Goal: Information Seeking & Learning: Learn about a topic

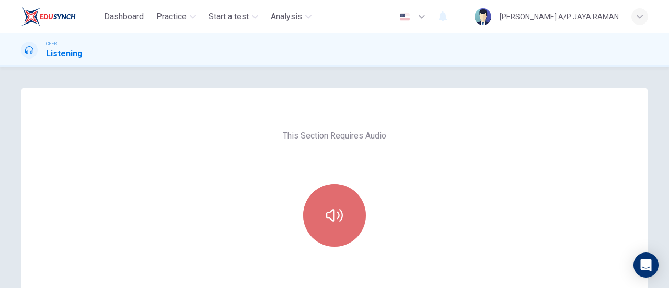
click at [336, 239] on button "button" at bounding box center [334, 215] width 63 height 63
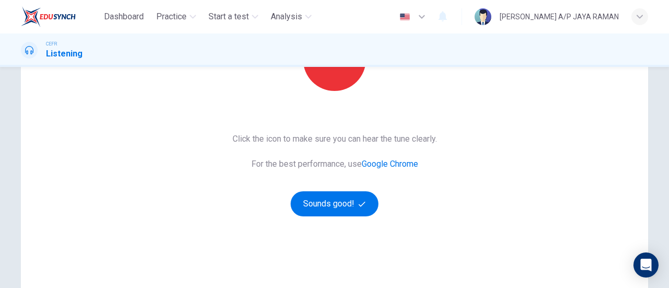
scroll to position [156, 0]
click at [334, 210] on button "Sounds good!" at bounding box center [335, 203] width 88 height 25
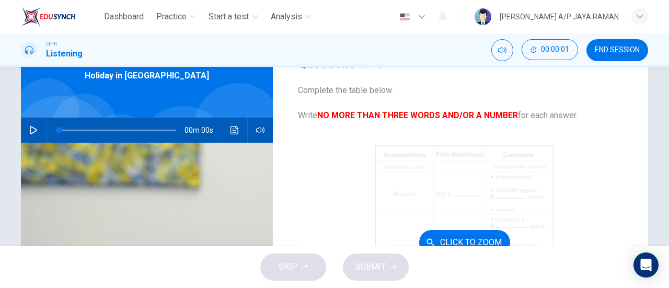
scroll to position [0, 0]
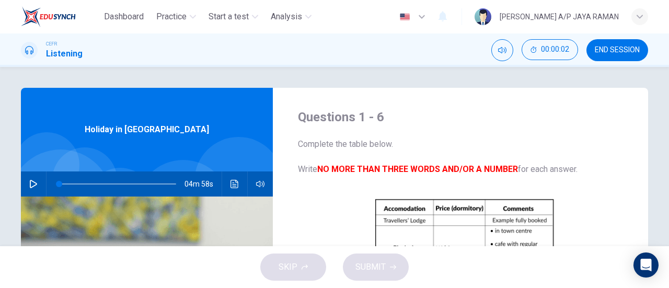
drag, startPoint x: 610, startPoint y: 61, endPoint x: 610, endPoint y: 50, distance: 11.5
click at [610, 61] on div "CEFR Listening 00:00:02 END SESSION" at bounding box center [334, 49] width 669 height 33
click at [607, 29] on div "Dashboard Practice Start a test Analysis English en ​ SANUSHA A/P JAYA RAMAN CE…" at bounding box center [334, 144] width 669 height 288
click at [608, 54] on button "END SESSION" at bounding box center [617, 50] width 62 height 22
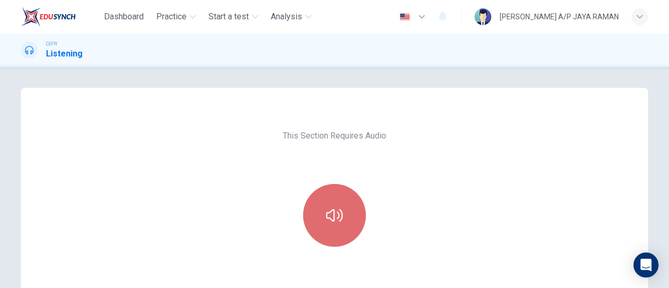
click at [355, 206] on button "button" at bounding box center [334, 215] width 63 height 63
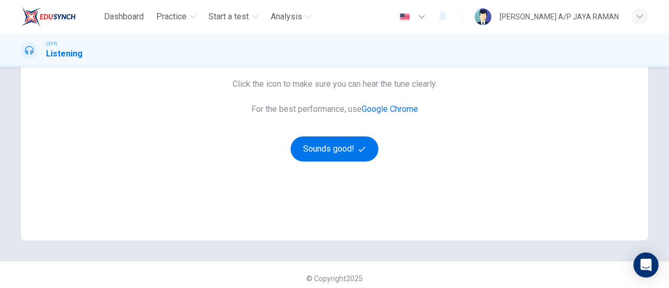
scroll to position [217, 0]
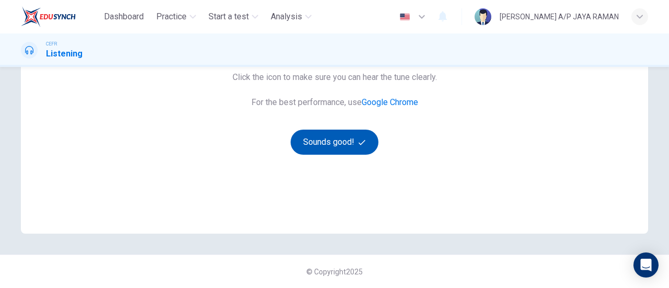
click at [342, 141] on button "Sounds good!" at bounding box center [335, 142] width 88 height 25
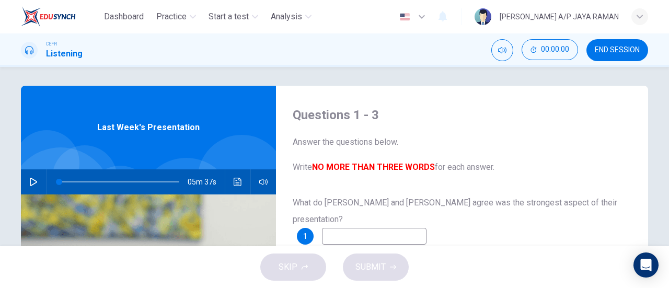
scroll to position [0, 0]
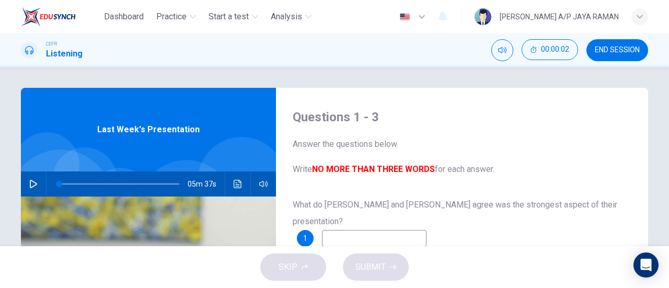
drag, startPoint x: 612, startPoint y: 50, endPoint x: 381, endPoint y: 43, distance: 231.6
click at [612, 50] on span "END SESSION" at bounding box center [617, 50] width 45 height 8
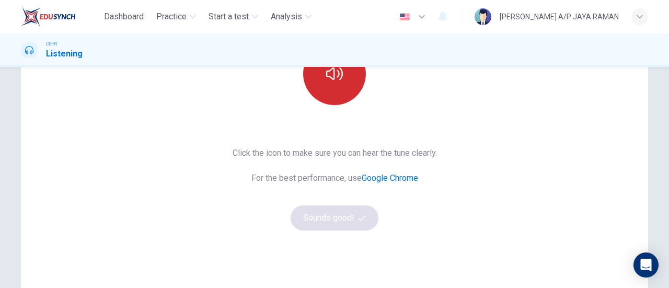
scroll to position [141, 0]
click at [335, 82] on icon "button" at bounding box center [334, 74] width 17 height 17
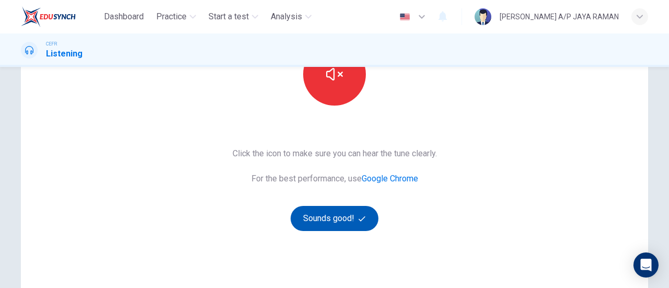
click at [351, 223] on button "Sounds good!" at bounding box center [335, 218] width 88 height 25
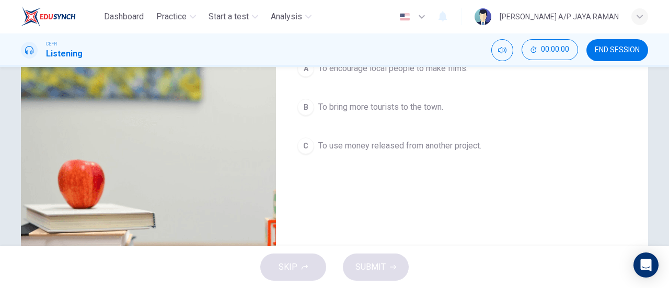
scroll to position [0, 0]
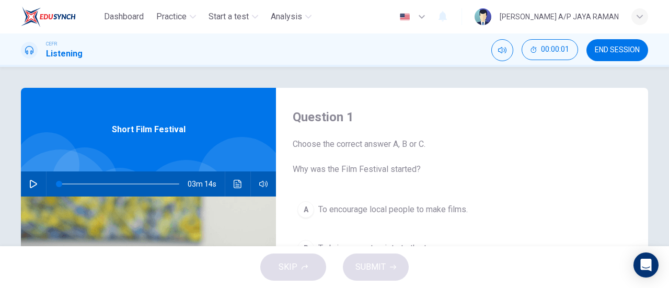
click at [31, 182] on icon "button" at bounding box center [33, 184] width 7 height 8
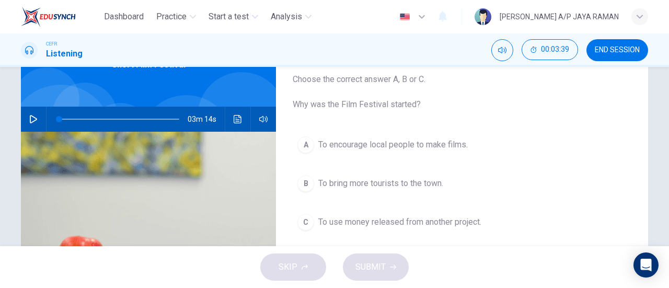
scroll to position [64, 0]
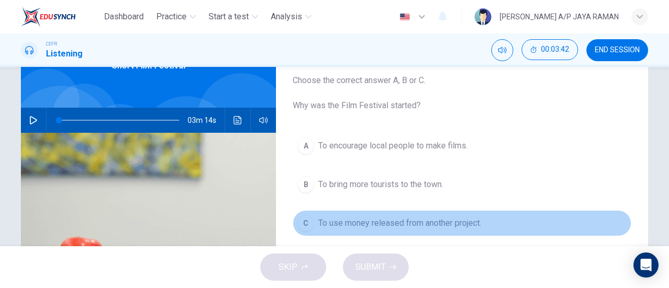
click at [478, 219] on span "To use money released from another project." at bounding box center [399, 223] width 163 height 13
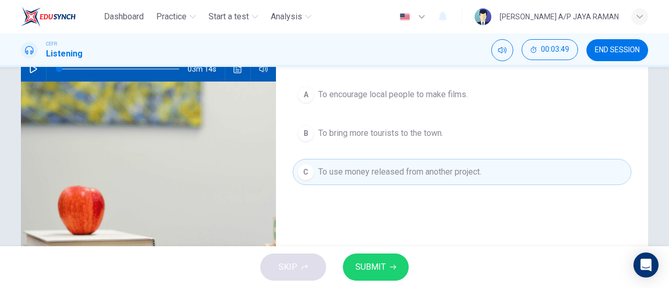
scroll to position [115, 0]
click at [388, 262] on button "SUBMIT" at bounding box center [376, 266] width 66 height 27
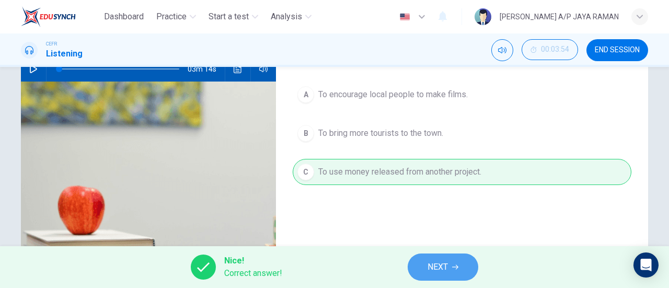
click at [427, 268] on span "NEXT" at bounding box center [437, 267] width 20 height 15
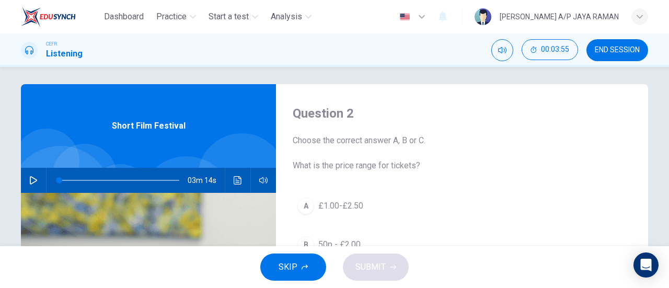
scroll to position [0, 0]
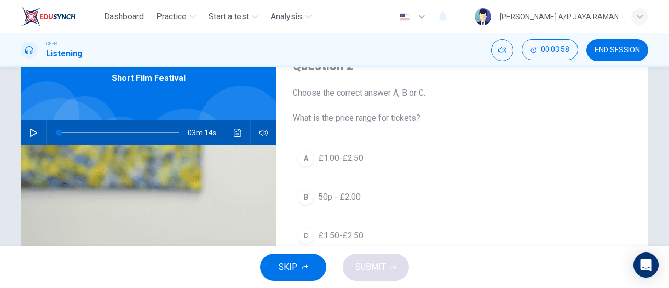
click at [352, 159] on span "£1.00-£2.50" at bounding box center [340, 158] width 45 height 13
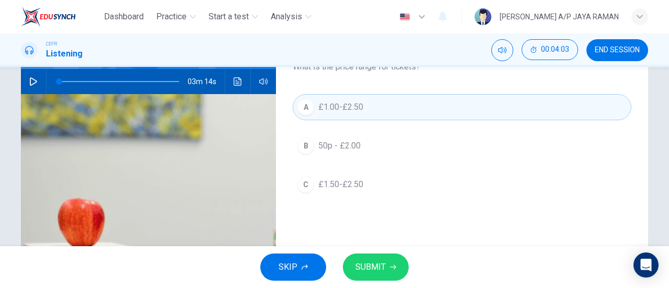
click at [391, 260] on button "SUBMIT" at bounding box center [376, 266] width 66 height 27
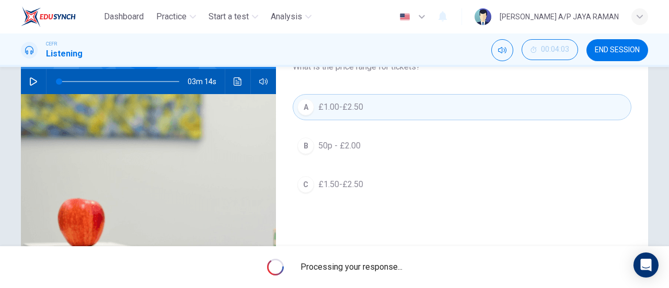
scroll to position [103, 0]
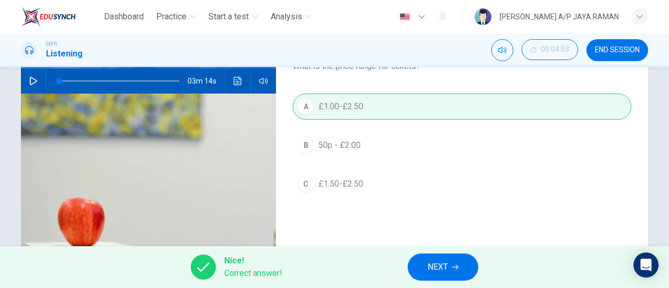
click at [435, 273] on span "NEXT" at bounding box center [437, 267] width 20 height 15
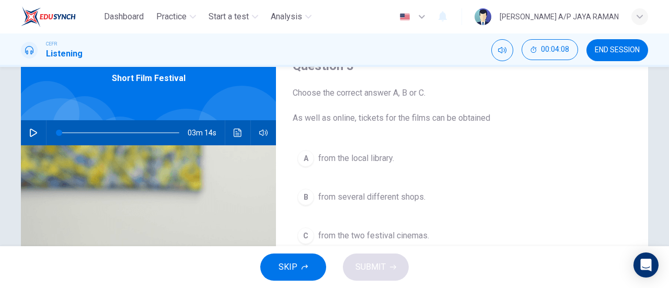
scroll to position [51, 0]
click at [373, 155] on span "from the local library." at bounding box center [356, 158] width 76 height 13
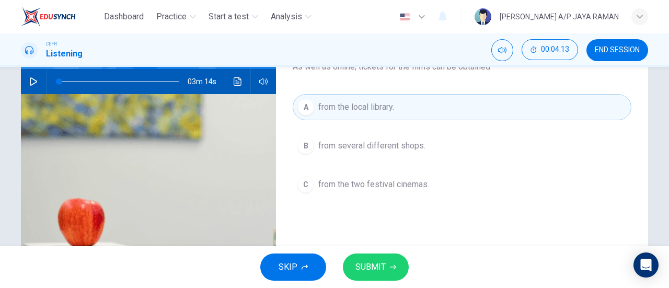
click at [384, 271] on span "SUBMIT" at bounding box center [370, 267] width 30 height 15
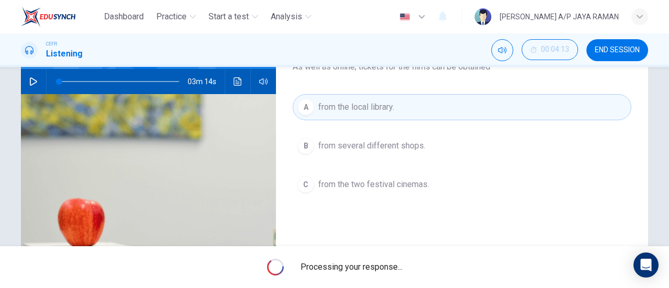
scroll to position [103, 0]
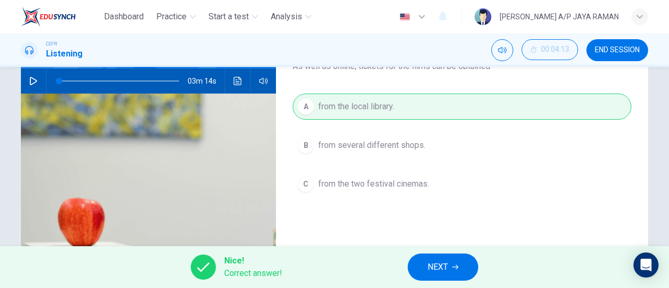
click at [461, 265] on button "NEXT" at bounding box center [443, 266] width 71 height 27
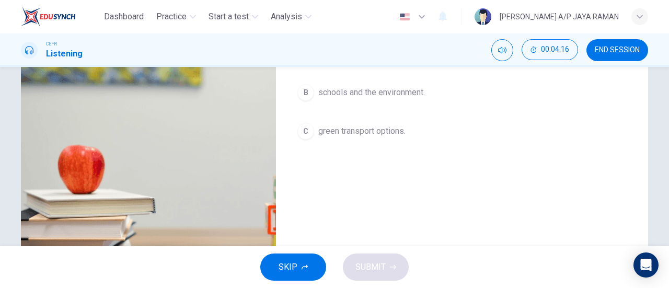
scroll to position [156, 0]
click at [396, 132] on span "green transport options." at bounding box center [361, 131] width 87 height 13
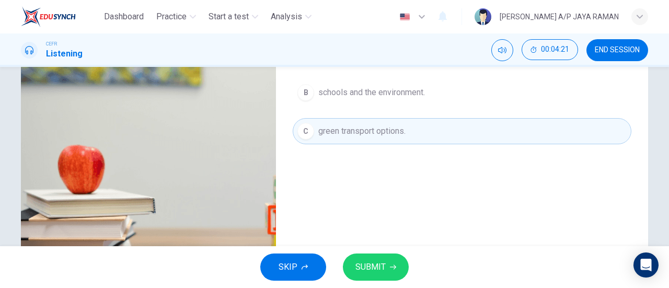
click at [368, 264] on span "SUBMIT" at bounding box center [370, 267] width 30 height 15
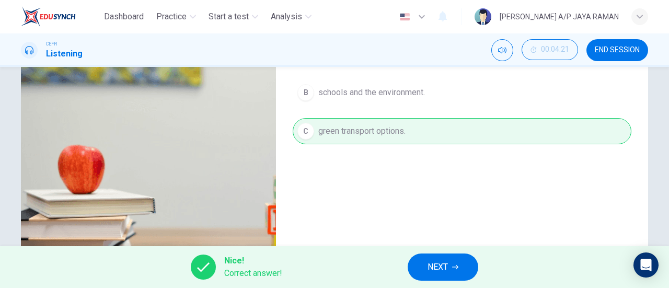
click at [444, 267] on span "NEXT" at bounding box center [437, 267] width 20 height 15
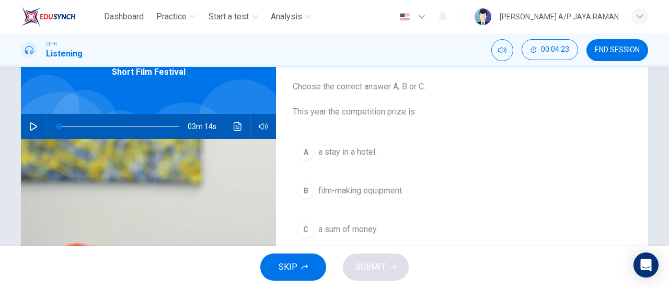
click at [392, 191] on span "film-making equipment." at bounding box center [360, 190] width 85 height 13
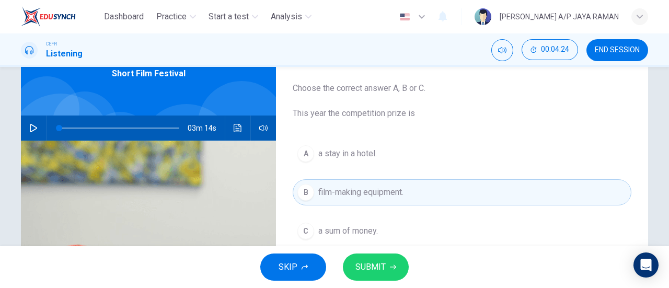
scroll to position [55, 0]
click at [385, 269] on button "SUBMIT" at bounding box center [376, 266] width 66 height 27
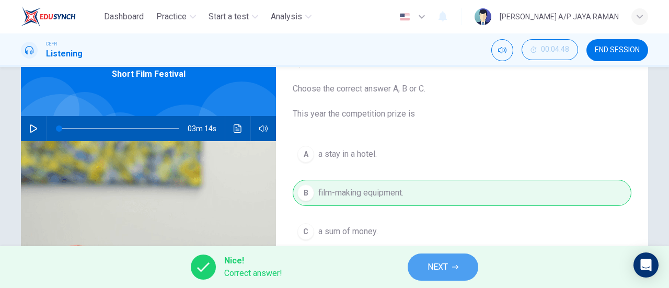
click at [437, 266] on span "NEXT" at bounding box center [437, 267] width 20 height 15
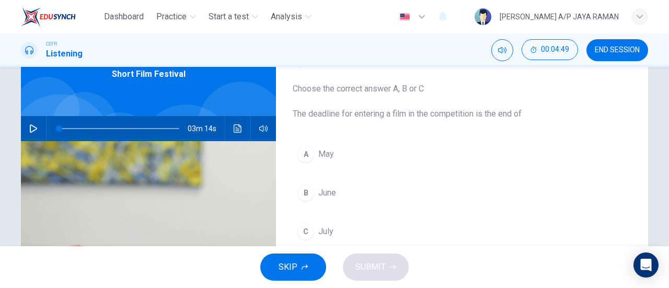
click at [358, 233] on button "C July" at bounding box center [462, 231] width 339 height 26
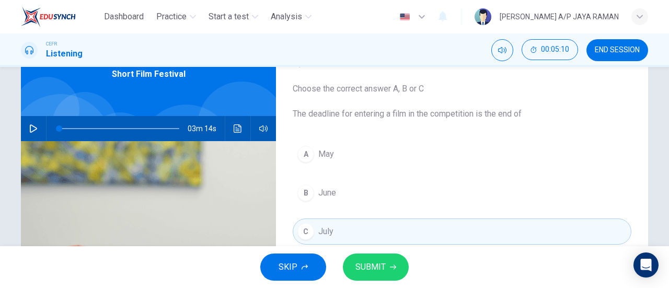
click at [363, 264] on span "SUBMIT" at bounding box center [370, 267] width 30 height 15
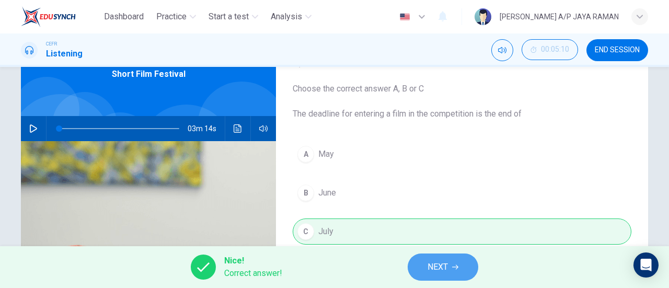
click at [437, 271] on span "NEXT" at bounding box center [437, 267] width 20 height 15
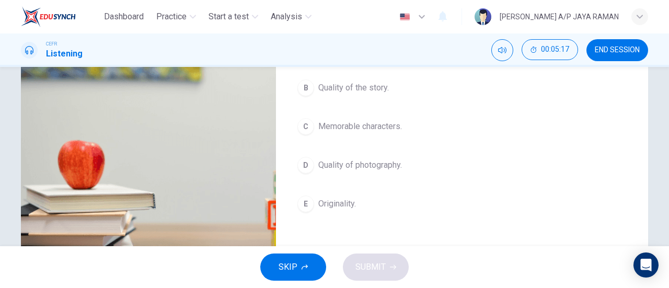
scroll to position [160, 0]
click at [367, 204] on button "E Originality." at bounding box center [462, 204] width 339 height 26
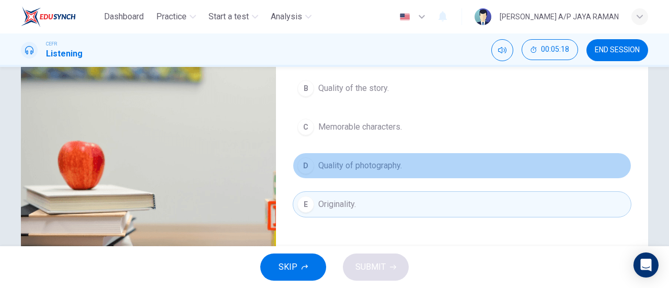
click at [392, 166] on span "Quality of photography." at bounding box center [360, 165] width 84 height 13
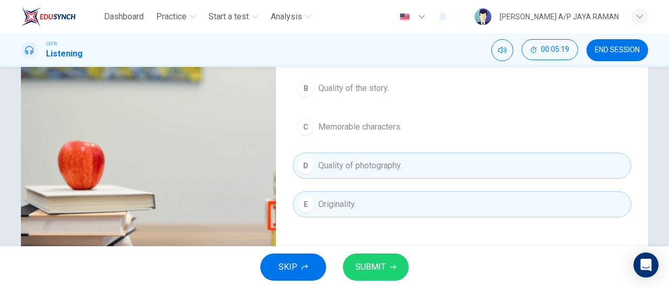
click at [361, 268] on span "SUBMIT" at bounding box center [370, 267] width 30 height 15
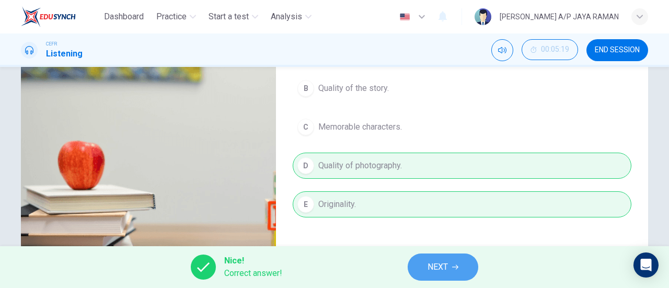
click at [420, 270] on button "NEXT" at bounding box center [443, 266] width 71 height 27
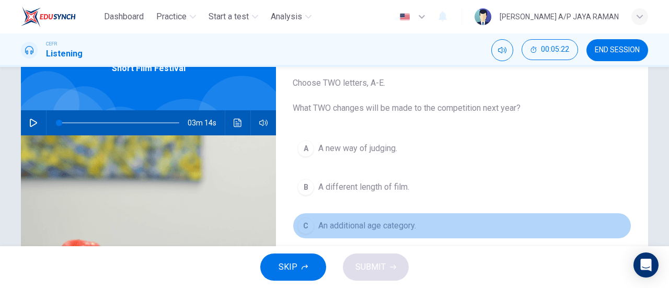
click at [420, 226] on button "C An additional age category." at bounding box center [462, 226] width 339 height 26
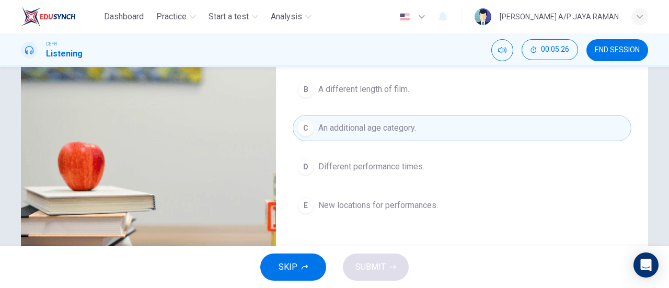
click at [394, 172] on button "D Different performance times." at bounding box center [462, 167] width 339 height 26
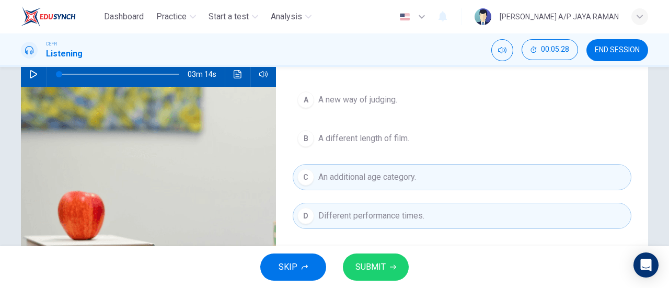
scroll to position [109, 0]
click at [388, 266] on button "SUBMIT" at bounding box center [376, 266] width 66 height 27
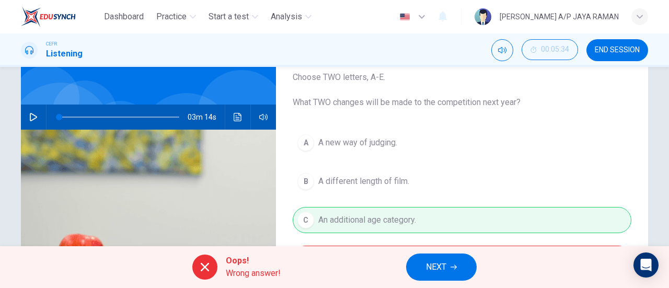
scroll to position [66, 0]
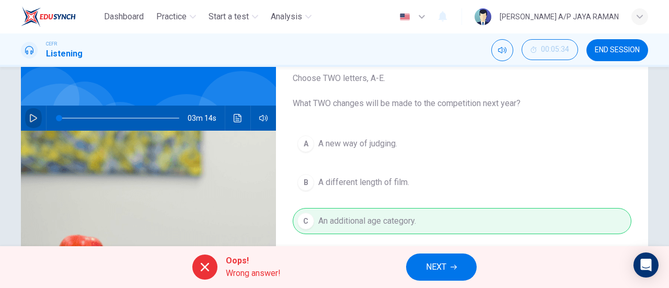
click at [31, 116] on icon "button" at bounding box center [33, 118] width 7 height 8
click at [126, 116] on span at bounding box center [119, 118] width 120 height 15
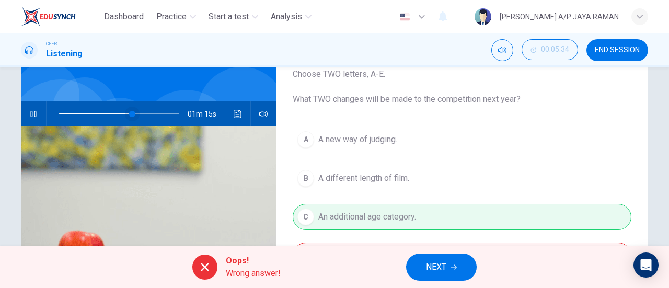
click at [134, 111] on span at bounding box center [132, 114] width 6 height 6
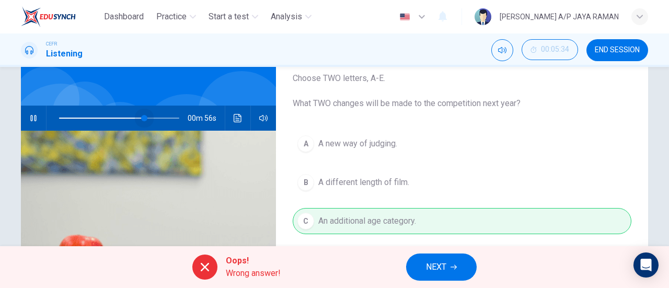
click at [142, 117] on span at bounding box center [144, 118] width 6 height 6
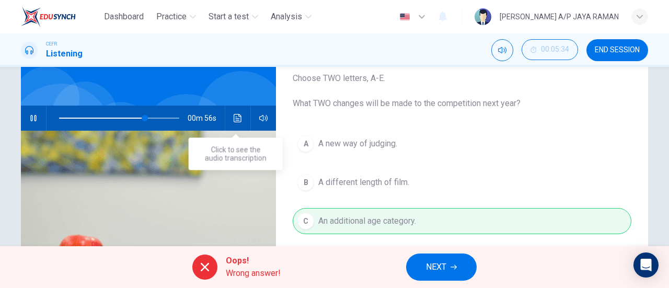
click at [234, 114] on icon "Click to see the audio transcription" at bounding box center [238, 118] width 8 height 8
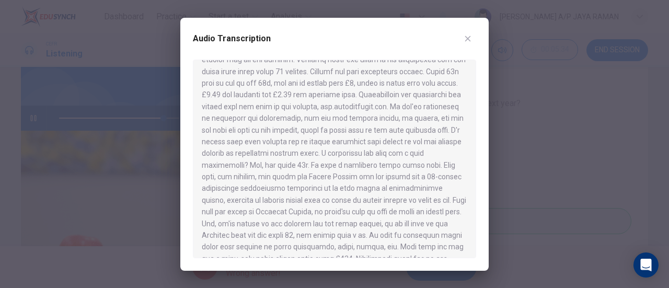
scroll to position [154, 0]
click at [465, 43] on button "button" at bounding box center [467, 38] width 17 height 17
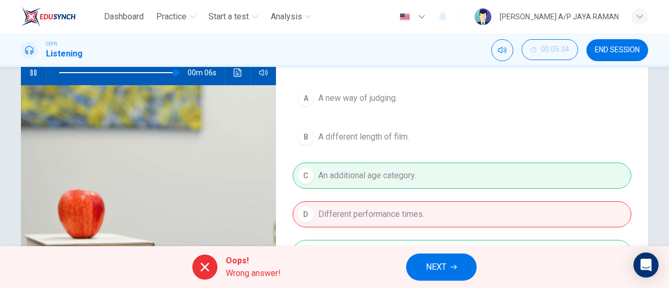
scroll to position [0, 0]
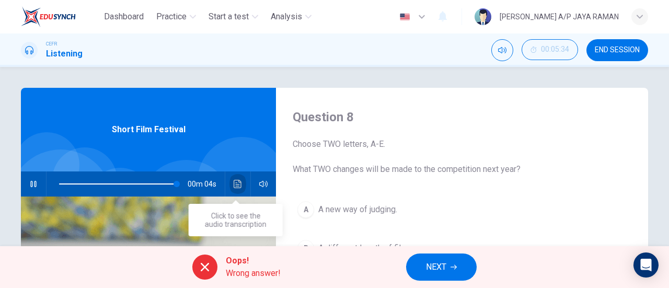
click at [240, 180] on button "Click to see the audio transcription" at bounding box center [237, 183] width 17 height 25
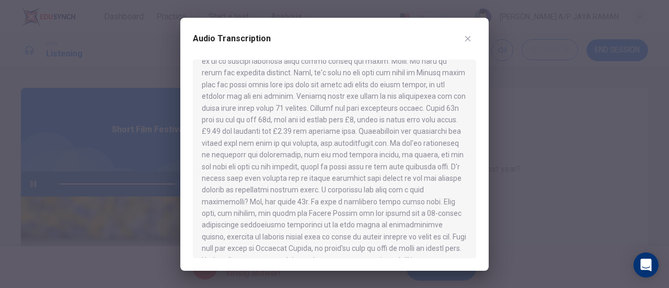
scroll to position [117, 0]
type input "0"
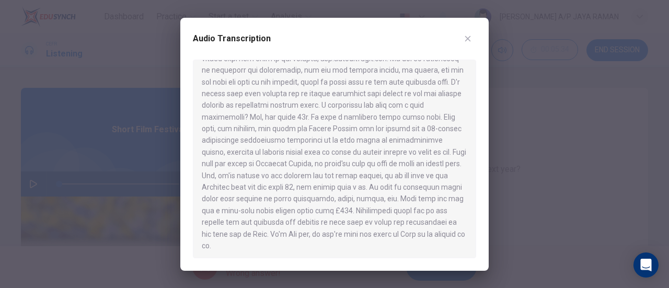
scroll to position [205, 0]
click at [469, 42] on button "button" at bounding box center [467, 38] width 17 height 17
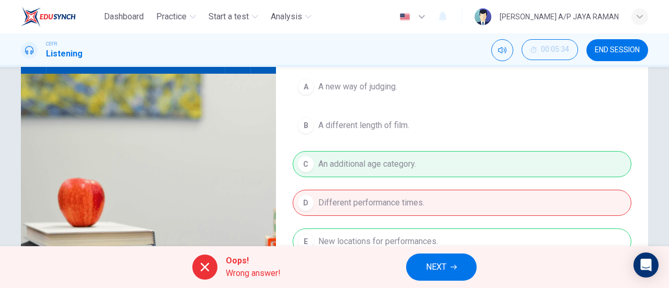
scroll to position [122, 0]
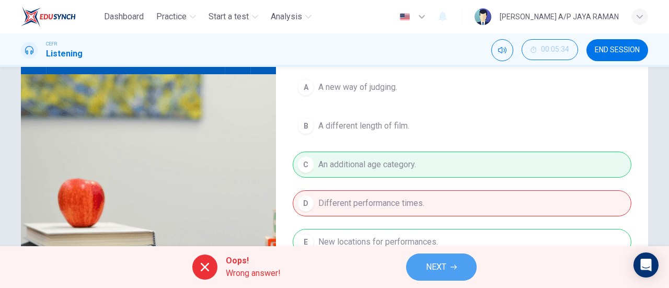
click at [460, 266] on button "NEXT" at bounding box center [441, 266] width 71 height 27
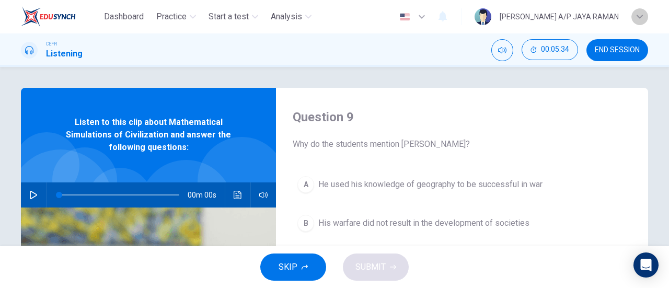
click at [639, 17] on icon "button" at bounding box center [639, 17] width 6 height 6
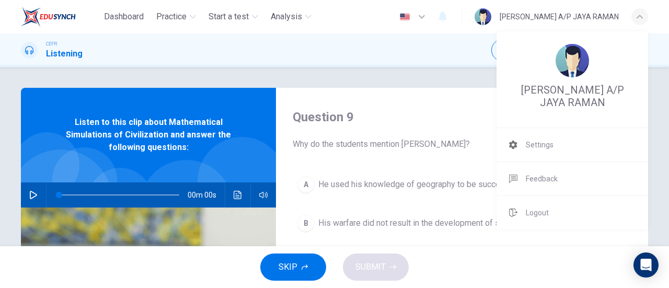
click at [441, 87] on div at bounding box center [334, 144] width 669 height 288
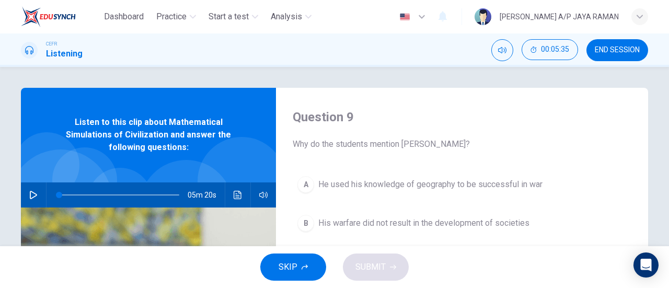
drag, startPoint x: 610, startPoint y: 51, endPoint x: 380, endPoint y: 41, distance: 230.1
click at [610, 51] on span "END SESSION" at bounding box center [617, 50] width 45 height 8
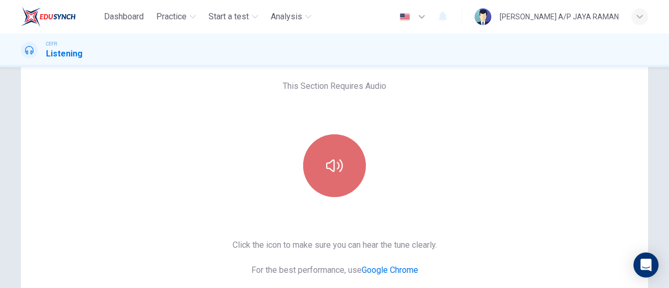
click at [326, 171] on icon "button" at bounding box center [334, 165] width 17 height 17
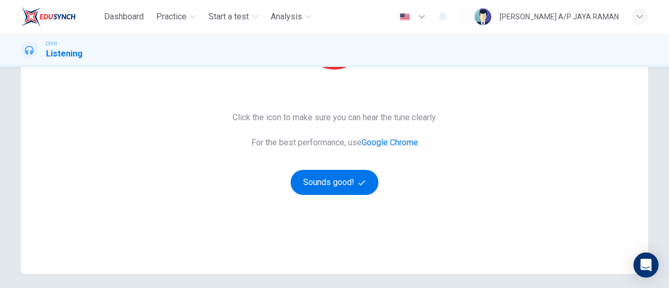
scroll to position [217, 0]
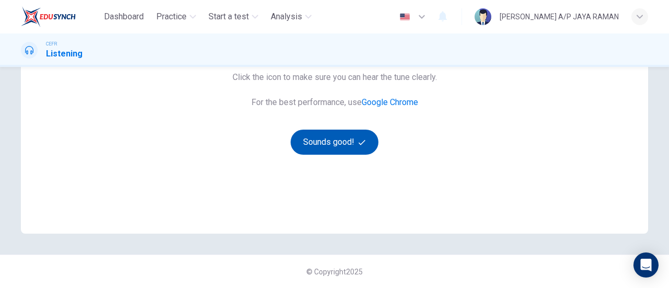
click at [336, 147] on button "Sounds good!" at bounding box center [335, 142] width 88 height 25
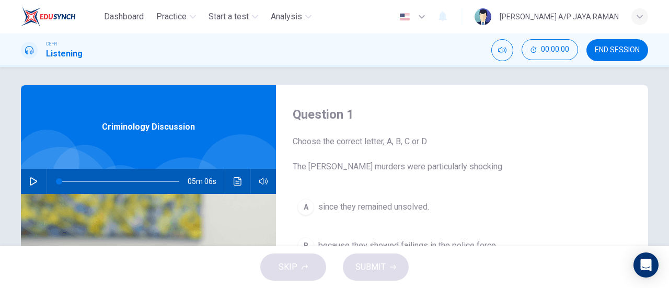
scroll to position [0, 0]
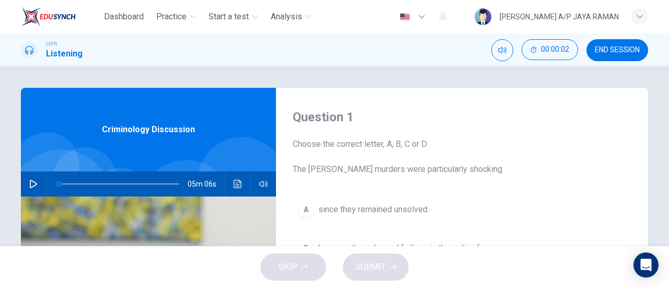
click at [611, 51] on span "END SESSION" at bounding box center [617, 50] width 45 height 8
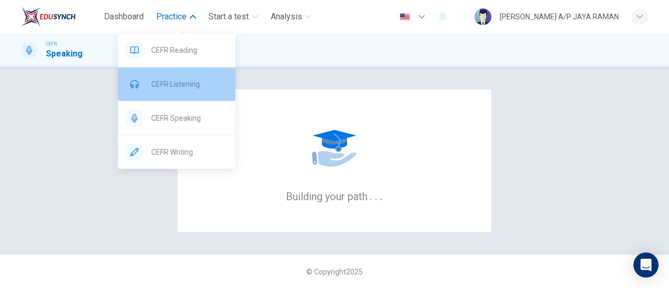
click at [177, 80] on span "CEFR Listening" at bounding box center [189, 84] width 76 height 13
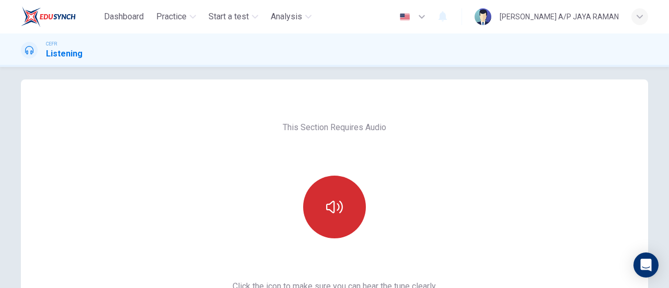
click at [340, 214] on button "button" at bounding box center [334, 207] width 63 height 63
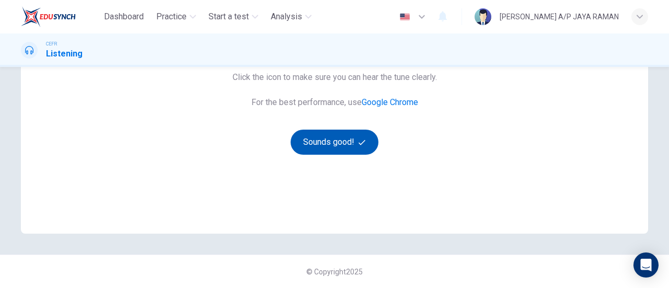
click at [311, 136] on button "Sounds good!" at bounding box center [335, 142] width 88 height 25
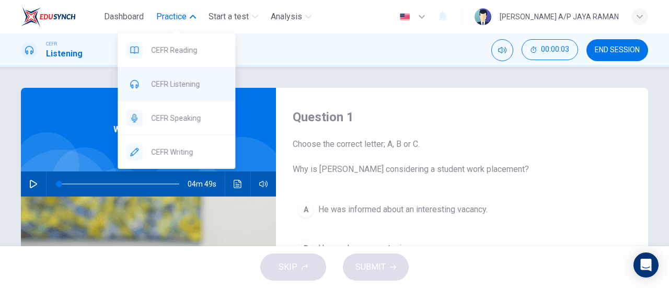
click at [187, 88] on span "CEFR Listening" at bounding box center [189, 84] width 76 height 13
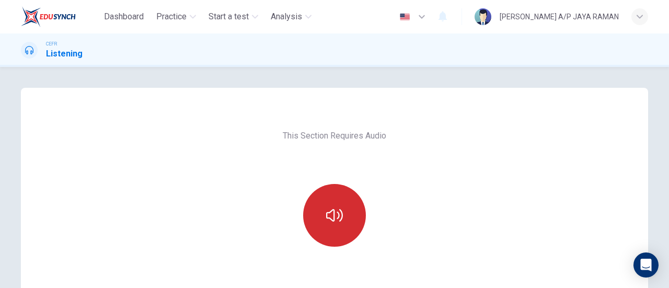
click at [362, 215] on button "button" at bounding box center [334, 215] width 63 height 63
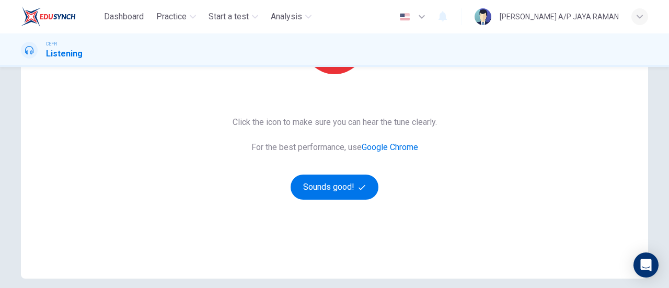
scroll to position [217, 0]
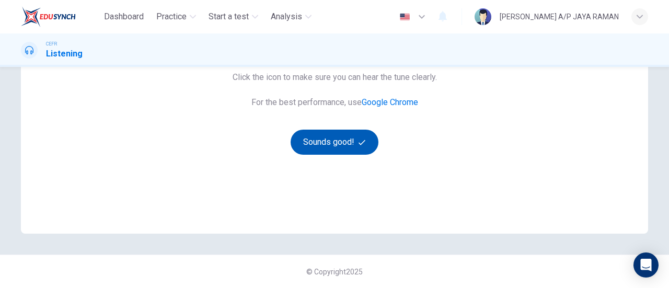
click at [342, 142] on button "Sounds good!" at bounding box center [335, 142] width 88 height 25
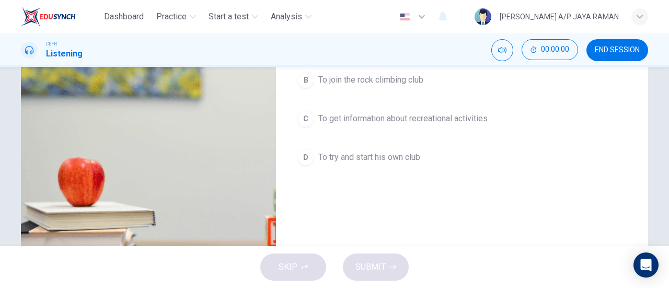
scroll to position [0, 0]
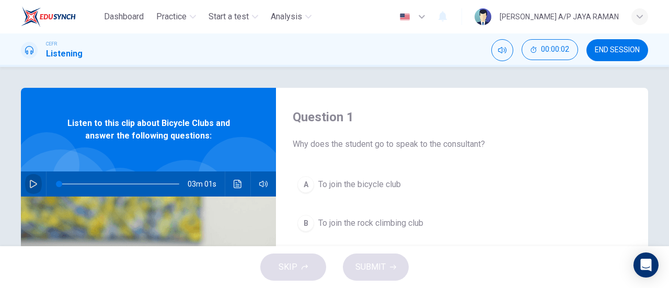
click at [32, 181] on icon "button" at bounding box center [33, 184] width 8 height 8
type input "0"
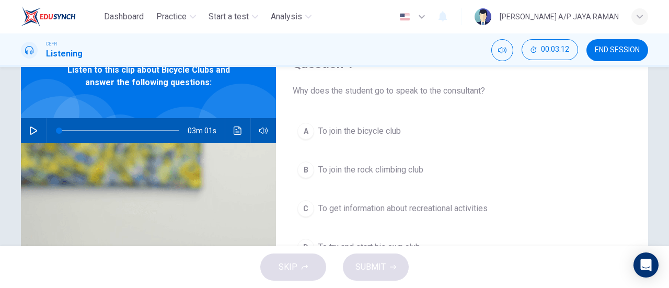
scroll to position [52, 0]
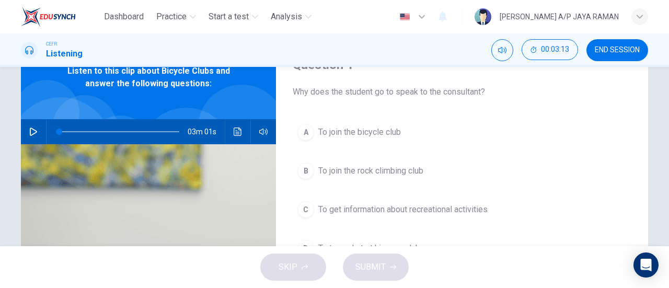
click at [367, 135] on span "To join the bicycle club" at bounding box center [359, 132] width 83 height 13
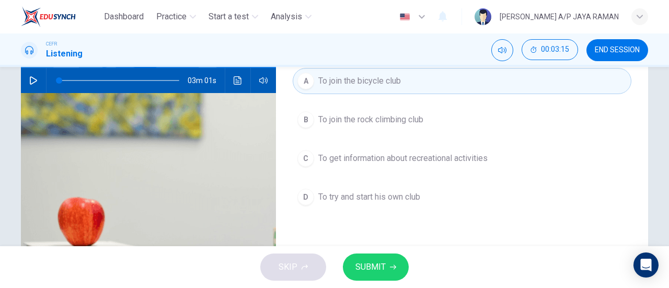
scroll to position [104, 0]
click at [385, 271] on span "SUBMIT" at bounding box center [370, 267] width 30 height 15
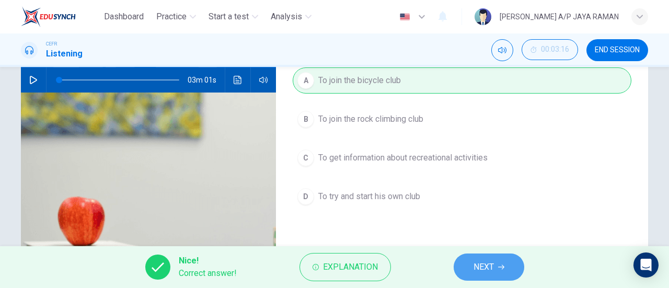
click at [488, 267] on span "NEXT" at bounding box center [483, 267] width 20 height 15
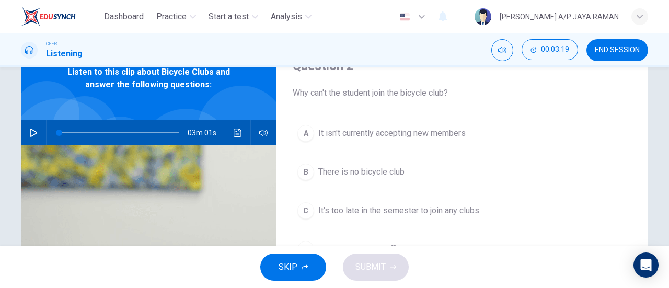
scroll to position [51, 0]
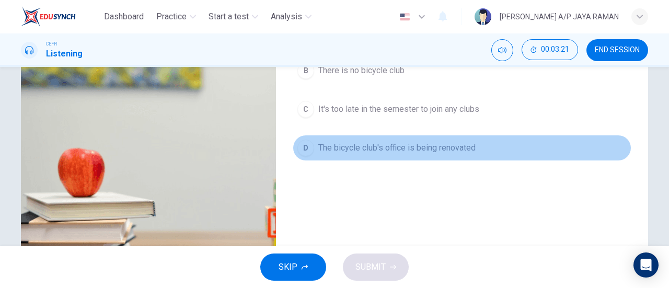
click at [407, 147] on span "The bicycle club's office is being renovated" at bounding box center [396, 148] width 157 height 13
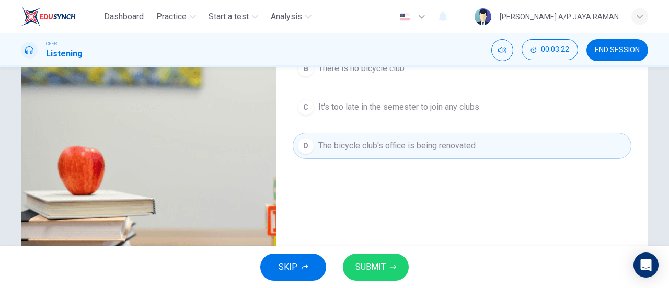
scroll to position [155, 0]
click at [375, 276] on button "SUBMIT" at bounding box center [376, 266] width 66 height 27
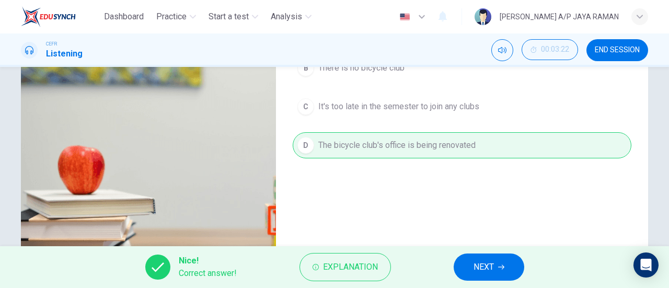
click at [478, 267] on span "NEXT" at bounding box center [483, 267] width 20 height 15
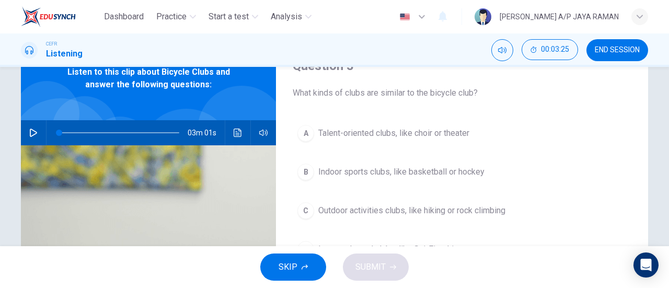
scroll to position [52, 0]
click at [438, 212] on span "Outdoor activities clubs, like hiking or rock climbing" at bounding box center [411, 210] width 187 height 13
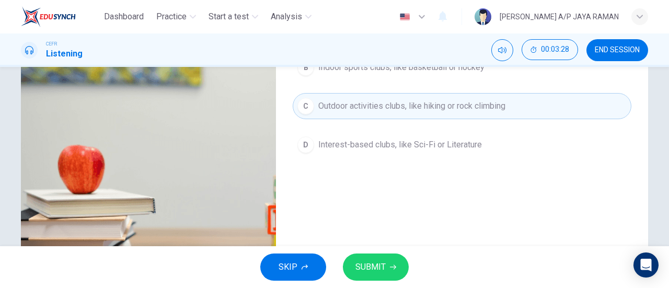
scroll to position [156, 0]
click at [387, 273] on button "SUBMIT" at bounding box center [376, 266] width 66 height 27
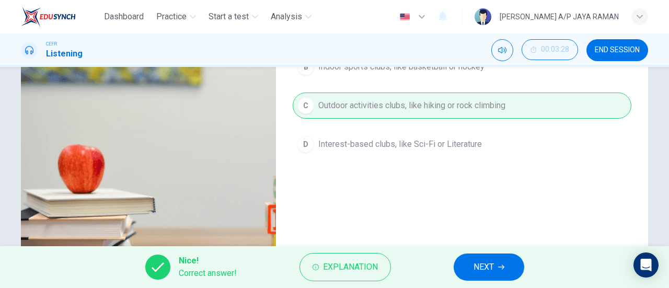
click at [488, 269] on span "NEXT" at bounding box center [483, 267] width 20 height 15
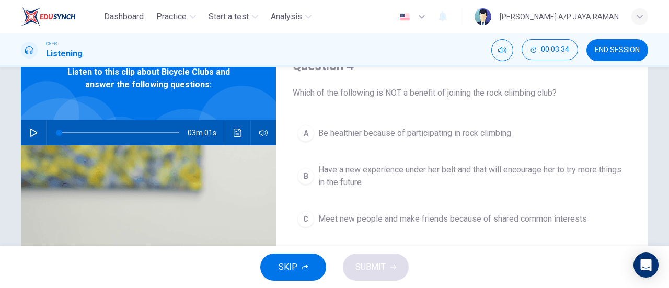
scroll to position [51, 0]
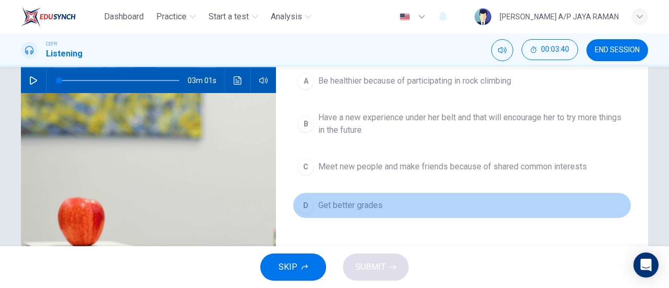
click at [385, 208] on button "D Get better grades" at bounding box center [462, 205] width 339 height 26
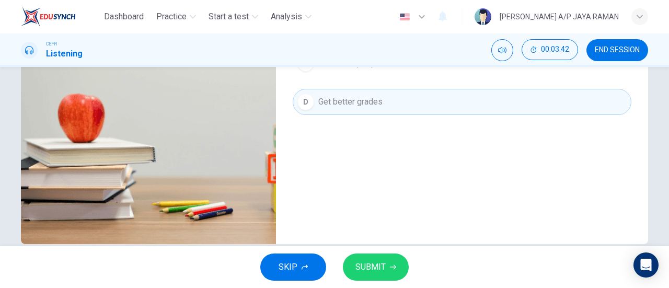
scroll to position [207, 0]
click at [384, 262] on span "SUBMIT" at bounding box center [370, 267] width 30 height 15
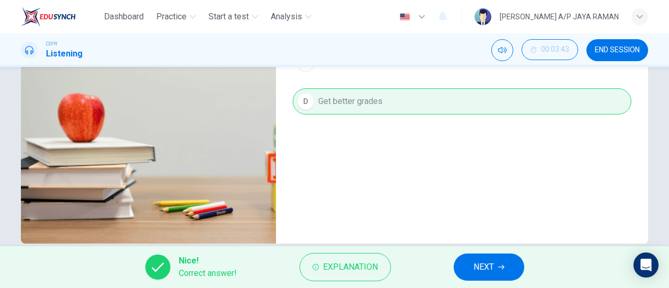
click at [502, 266] on icon "button" at bounding box center [501, 267] width 6 height 6
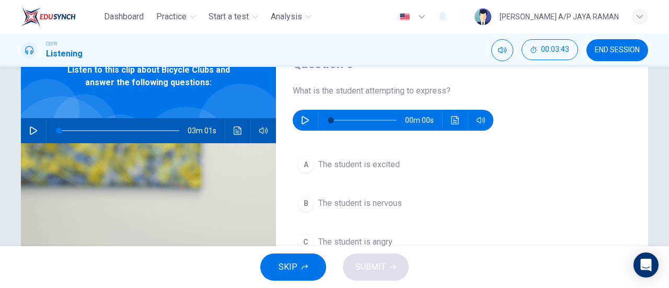
scroll to position [52, 0]
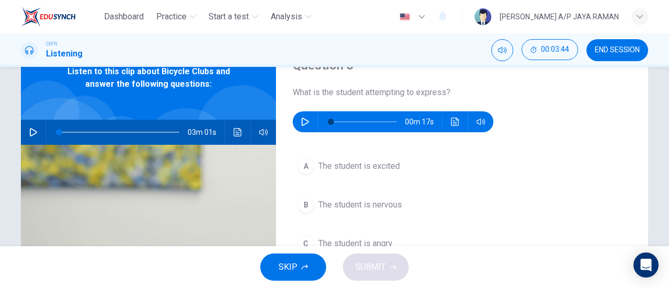
click at [297, 121] on button "button" at bounding box center [305, 121] width 17 height 21
type input "11"
drag, startPoint x: 330, startPoint y: 121, endPoint x: 305, endPoint y: 118, distance: 24.8
click at [305, 118] on div "00m 15s" at bounding box center [393, 121] width 201 height 21
click at [302, 124] on icon "button" at bounding box center [305, 122] width 6 height 6
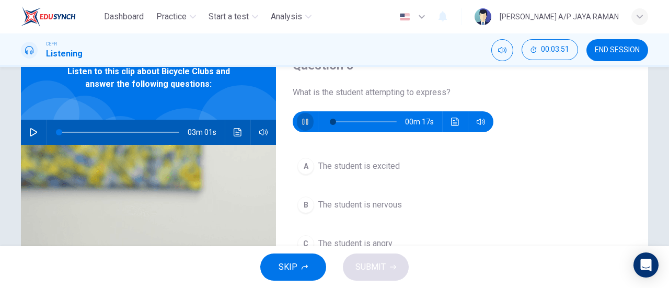
click at [302, 124] on icon "button" at bounding box center [305, 122] width 6 height 6
click at [301, 124] on icon "button" at bounding box center [304, 122] width 7 height 8
type input "0"
click at [415, 205] on button "B The student is nervous" at bounding box center [462, 205] width 339 height 26
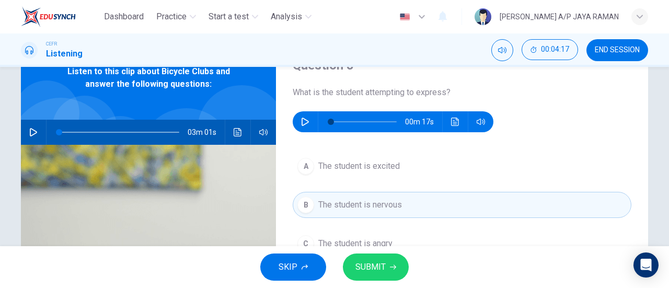
click at [380, 267] on span "SUBMIT" at bounding box center [370, 267] width 30 height 15
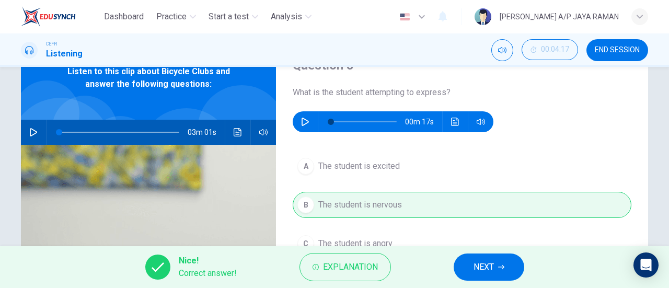
scroll to position [0, 0]
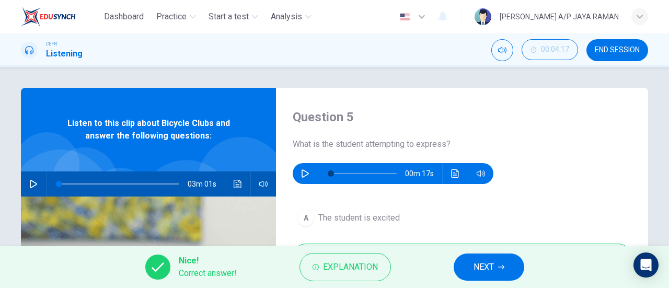
click at [485, 275] on button "NEXT" at bounding box center [489, 266] width 71 height 27
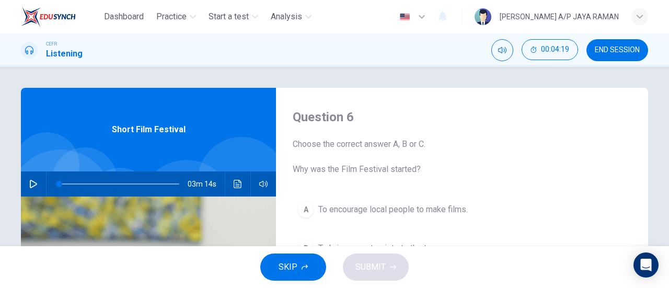
click at [30, 182] on icon "button" at bounding box center [33, 184] width 7 height 8
type input "1"
type input "0"
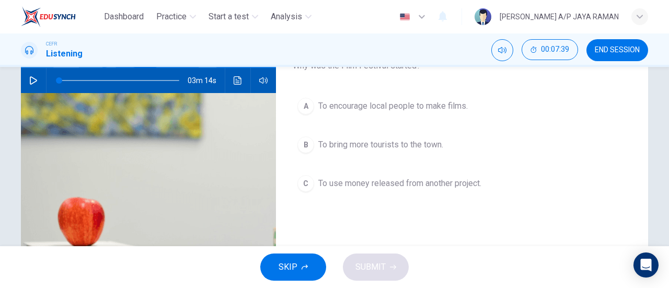
click at [425, 184] on span "To use money released from another project." at bounding box center [399, 183] width 163 height 13
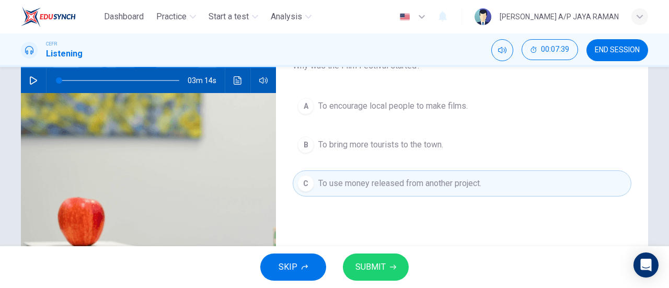
scroll to position [104, 0]
click at [379, 265] on span "SUBMIT" at bounding box center [370, 267] width 30 height 15
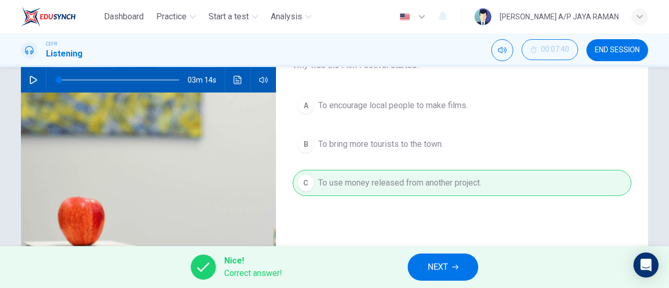
click at [452, 268] on icon "button" at bounding box center [455, 267] width 6 height 6
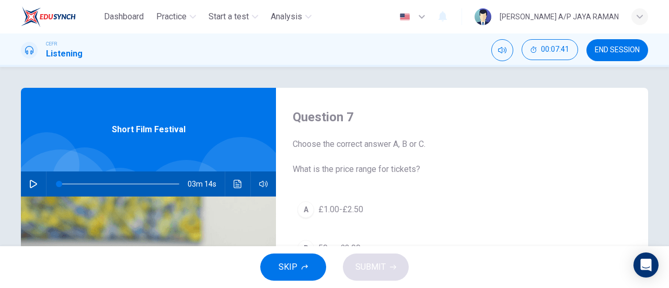
scroll to position [0, 0]
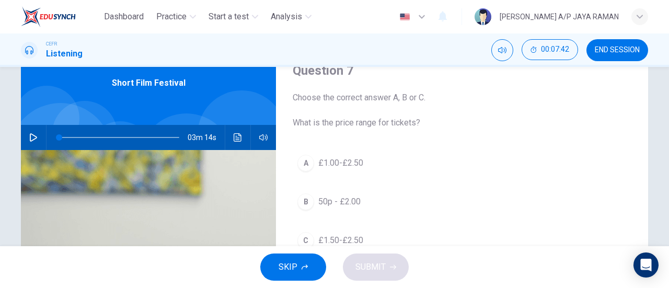
click at [351, 167] on span "£1.00-£2.50" at bounding box center [340, 163] width 45 height 13
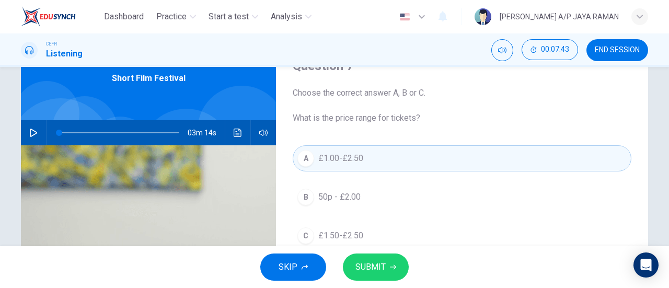
scroll to position [51, 0]
click at [386, 275] on button "SUBMIT" at bounding box center [376, 266] width 66 height 27
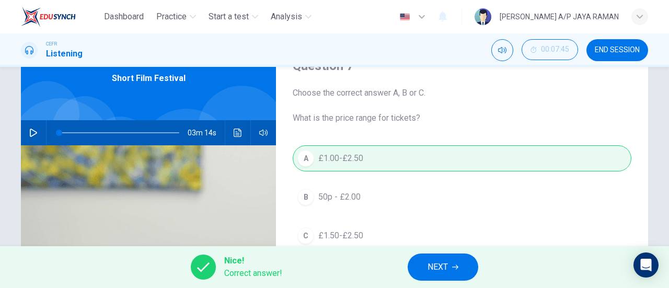
click at [438, 272] on span "NEXT" at bounding box center [437, 267] width 20 height 15
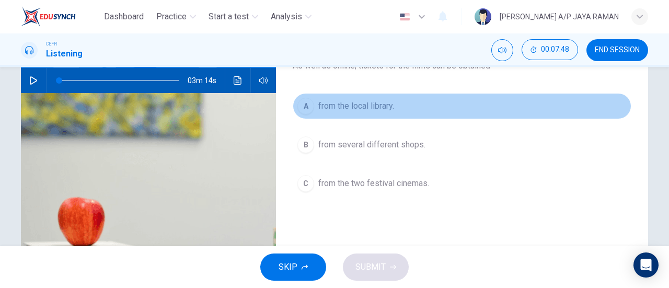
scroll to position [103, 0]
click at [376, 112] on button "A from the local library." at bounding box center [462, 106] width 339 height 26
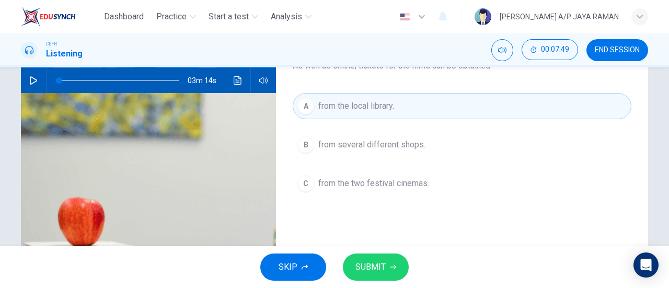
click at [378, 268] on span "SUBMIT" at bounding box center [370, 267] width 30 height 15
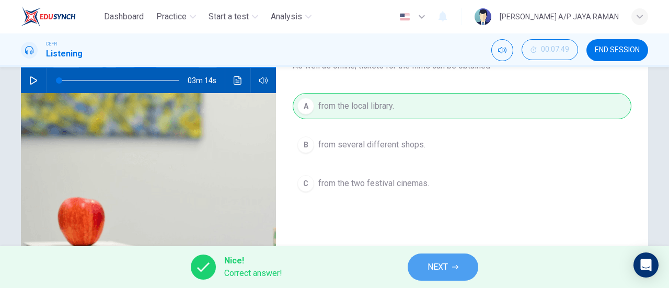
click at [454, 268] on icon "button" at bounding box center [455, 267] width 6 height 6
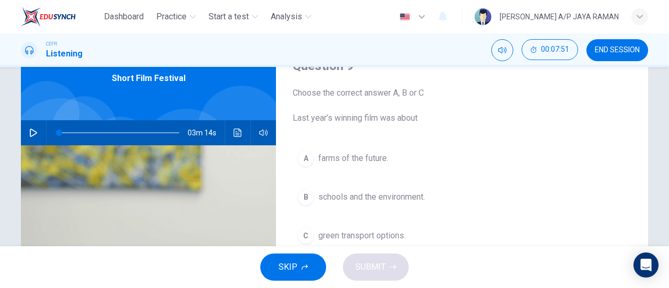
scroll to position [51, 0]
click at [405, 237] on button "C green transport options." at bounding box center [462, 236] width 339 height 26
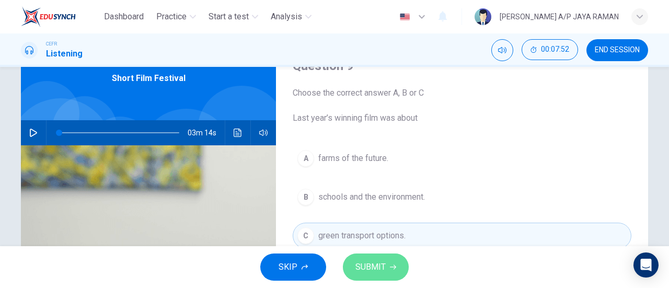
click at [393, 272] on button "SUBMIT" at bounding box center [376, 266] width 66 height 27
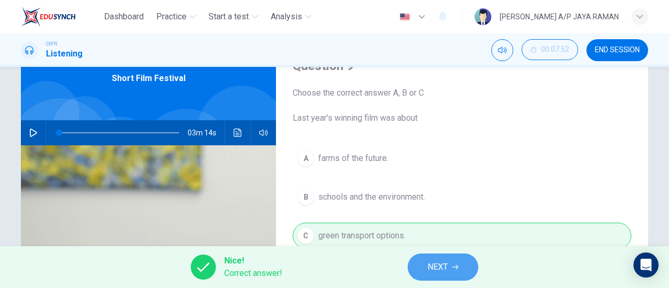
click at [465, 271] on button "NEXT" at bounding box center [443, 266] width 71 height 27
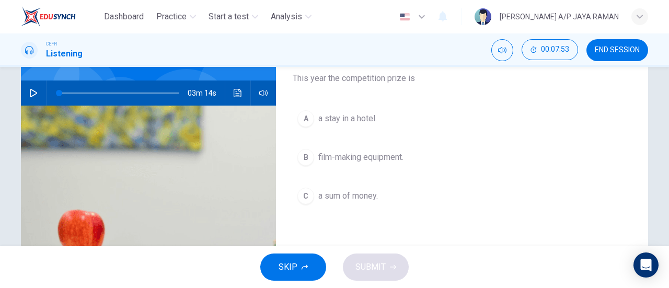
click at [363, 159] on span "film-making equipment." at bounding box center [360, 157] width 85 height 13
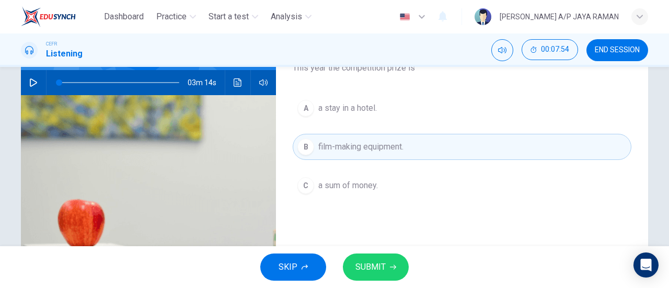
click at [368, 268] on span "SUBMIT" at bounding box center [370, 267] width 30 height 15
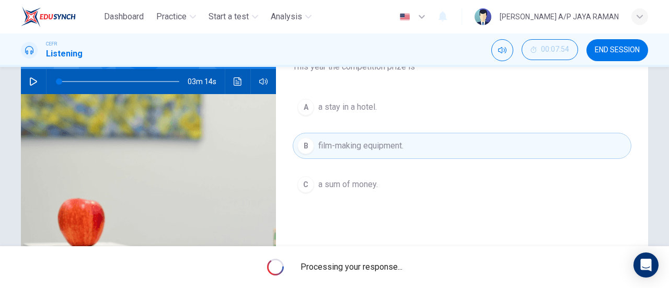
scroll to position [103, 0]
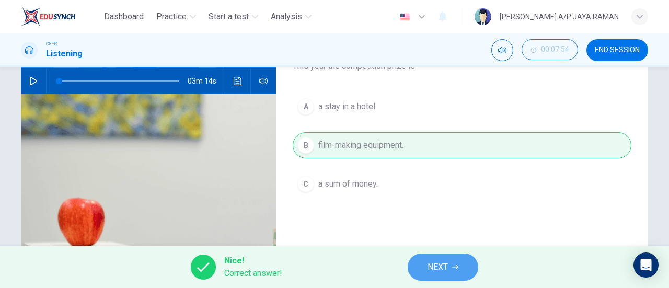
click at [438, 272] on span "NEXT" at bounding box center [437, 267] width 20 height 15
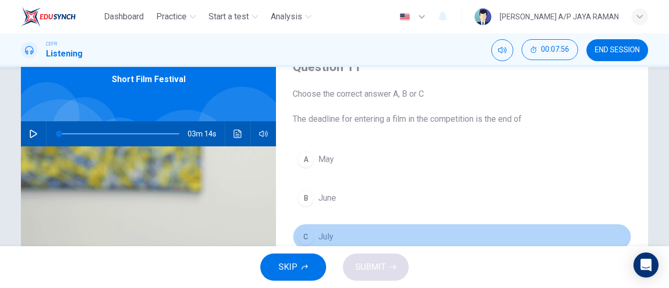
click at [325, 239] on span "July" at bounding box center [325, 236] width 15 height 13
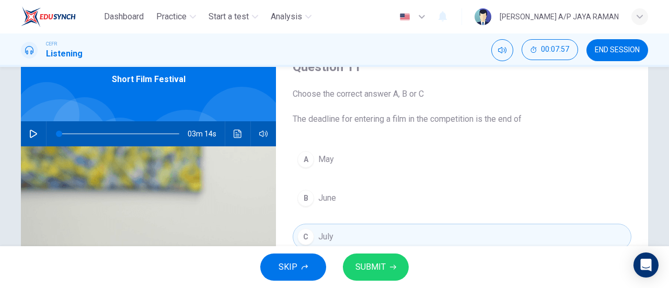
click at [379, 271] on span "SUBMIT" at bounding box center [370, 267] width 30 height 15
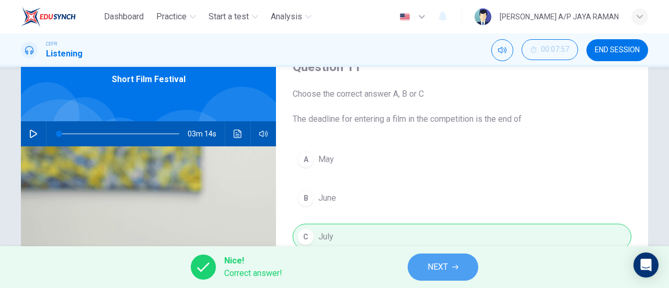
click at [426, 271] on button "NEXT" at bounding box center [443, 266] width 71 height 27
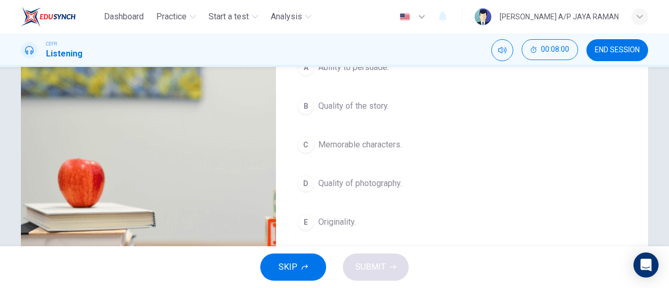
click at [396, 184] on span "Quality of photography." at bounding box center [360, 183] width 84 height 13
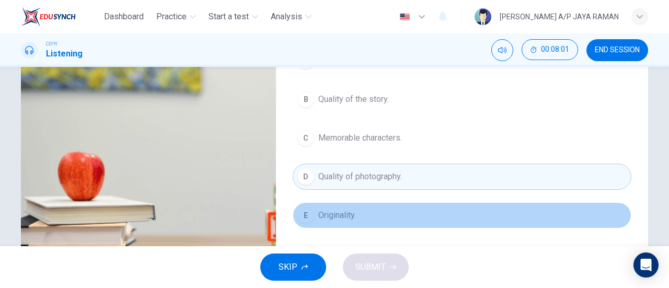
click at [375, 214] on button "E Originality." at bounding box center [462, 215] width 339 height 26
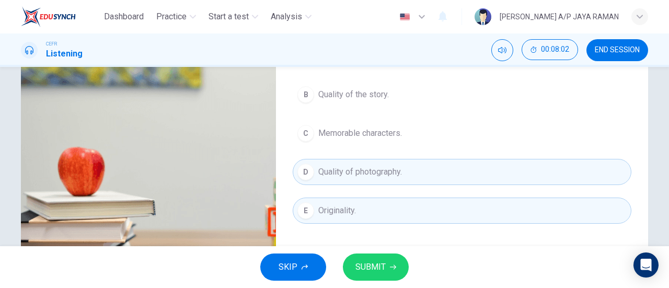
scroll to position [154, 0]
click at [376, 269] on span "SUBMIT" at bounding box center [370, 267] width 30 height 15
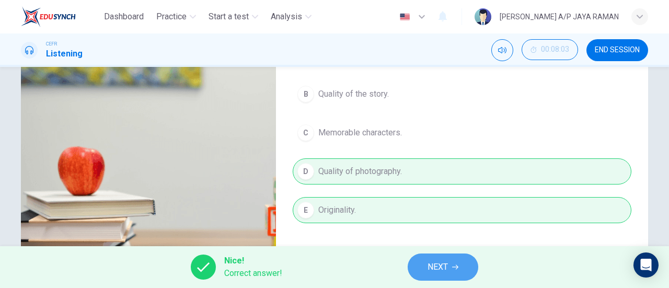
click at [433, 269] on span "NEXT" at bounding box center [437, 267] width 20 height 15
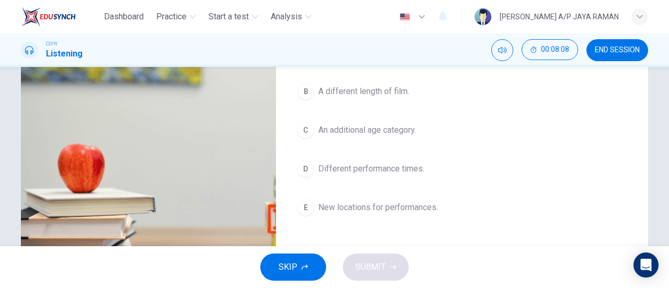
scroll to position [157, 0]
click at [385, 135] on span "An additional age category." at bounding box center [367, 130] width 98 height 13
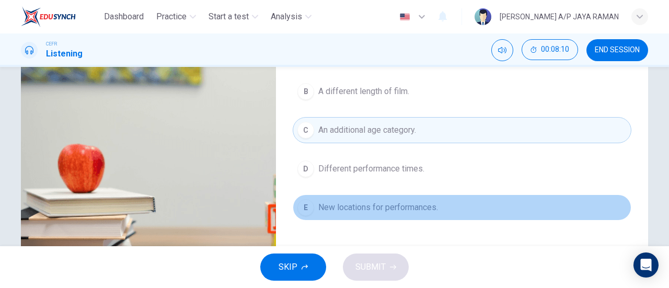
click at [384, 203] on span "New locations for performances." at bounding box center [378, 207] width 120 height 13
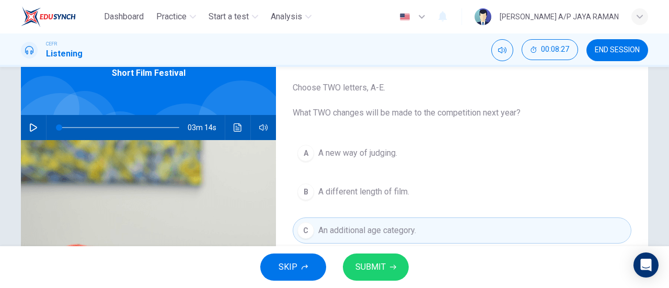
scroll to position [55, 0]
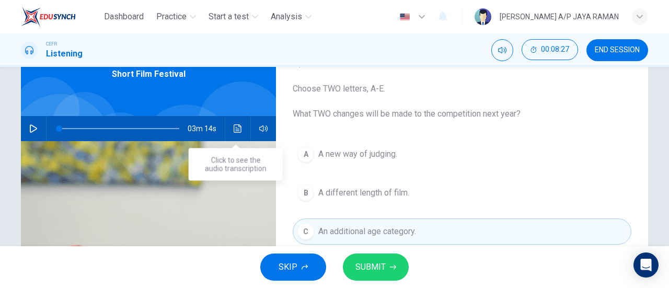
click at [237, 125] on icon "Click to see the audio transcription" at bounding box center [238, 128] width 8 height 8
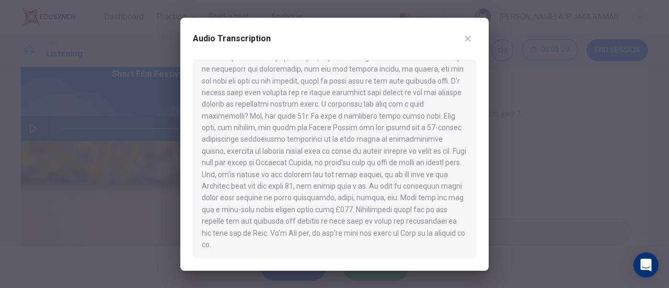
scroll to position [205, 0]
click at [470, 42] on icon "button" at bounding box center [467, 38] width 8 height 8
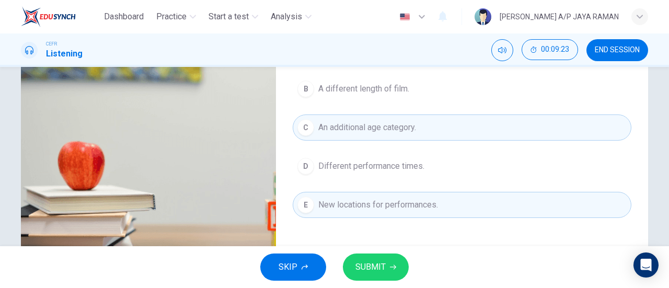
click at [385, 265] on span "SUBMIT" at bounding box center [370, 267] width 30 height 15
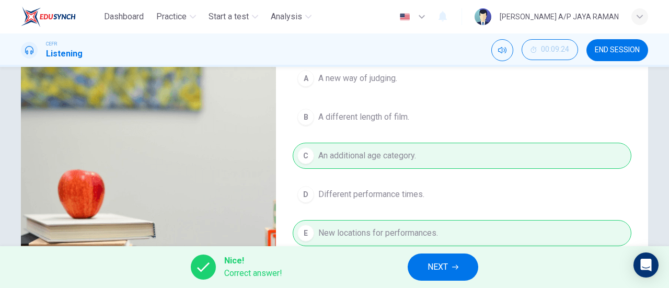
scroll to position [0, 0]
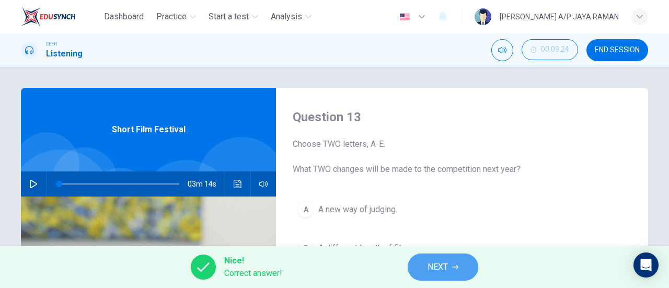
click at [448, 270] on span "NEXT" at bounding box center [437, 267] width 20 height 15
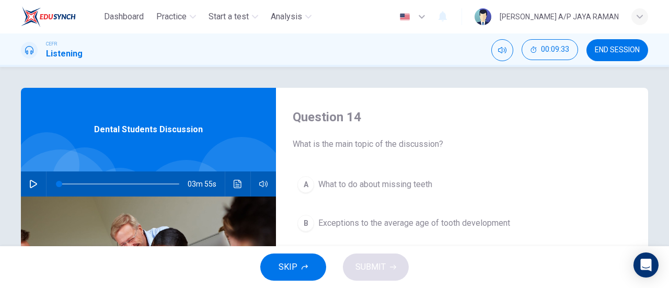
click at [26, 181] on button "button" at bounding box center [33, 183] width 17 height 25
click at [32, 188] on icon "button" at bounding box center [33, 184] width 8 height 8
type input "0"
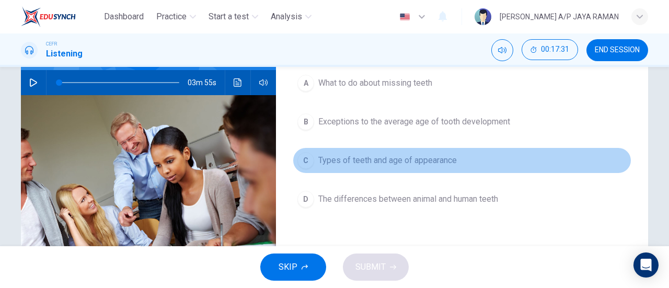
click at [480, 157] on button "C Types of teeth and age of appearance" at bounding box center [462, 160] width 339 height 26
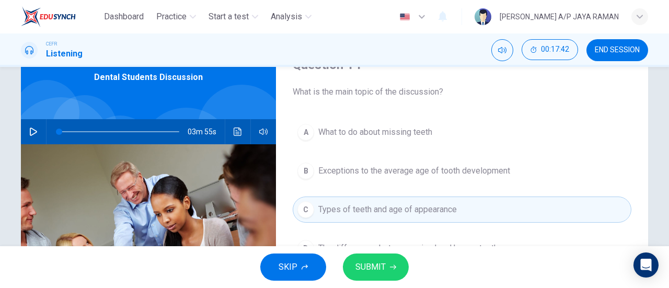
scroll to position [52, 0]
click at [378, 270] on span "SUBMIT" at bounding box center [370, 267] width 30 height 15
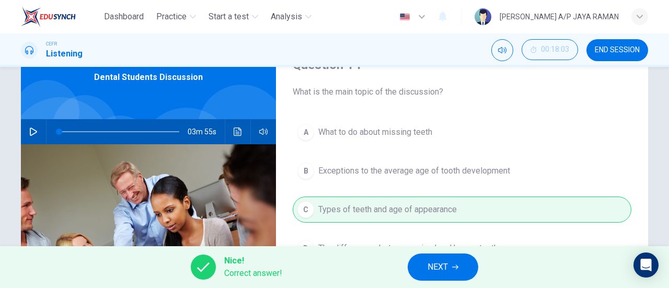
click at [433, 268] on span "NEXT" at bounding box center [437, 267] width 20 height 15
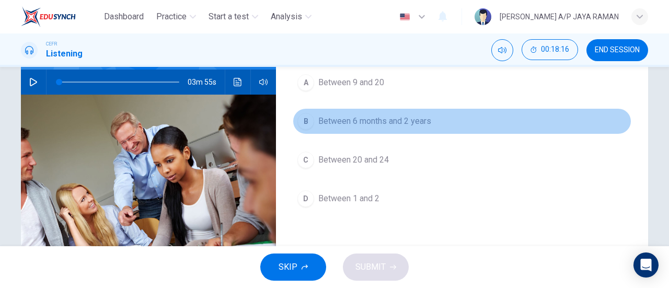
click at [400, 117] on span "Between 6 months and 2 years" at bounding box center [374, 121] width 113 height 13
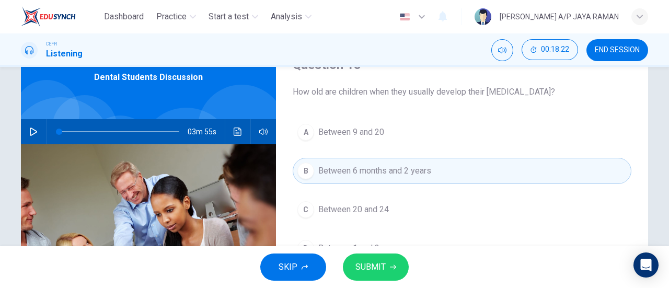
click at [379, 268] on span "SUBMIT" at bounding box center [370, 267] width 30 height 15
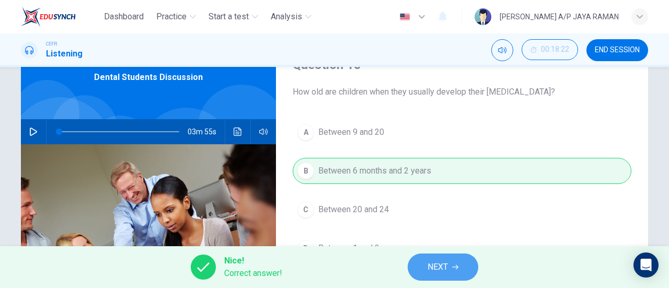
click at [432, 263] on span "NEXT" at bounding box center [437, 267] width 20 height 15
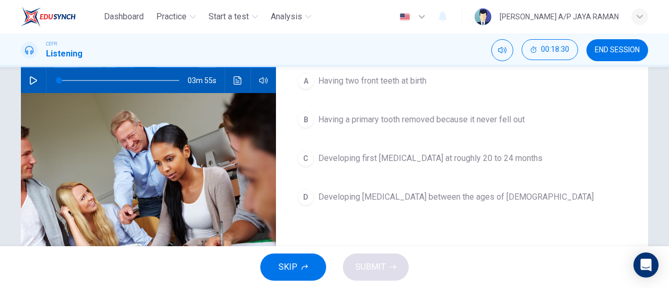
scroll to position [104, 0]
click at [391, 204] on button "D Developing wisdom teeth between the ages of 17 and 21" at bounding box center [462, 196] width 339 height 26
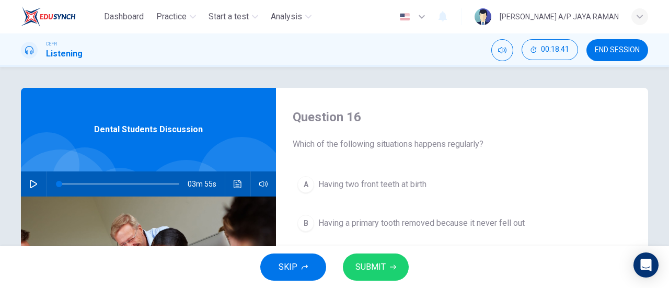
scroll to position [0, 0]
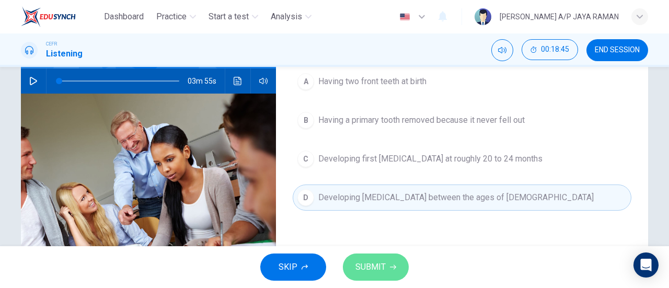
click at [386, 265] on button "SUBMIT" at bounding box center [376, 266] width 66 height 27
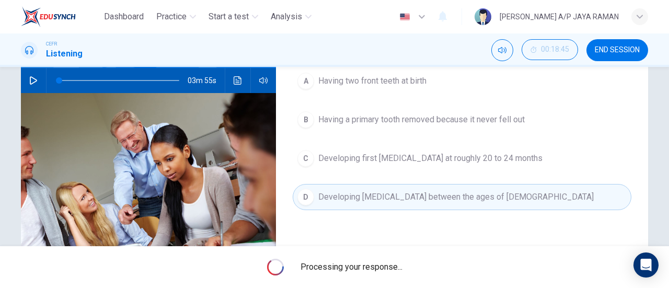
scroll to position [103, 0]
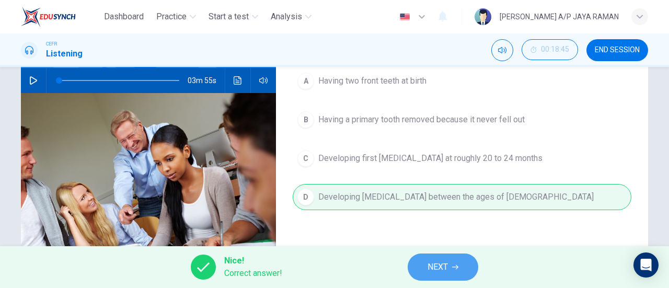
click at [441, 271] on span "NEXT" at bounding box center [437, 267] width 20 height 15
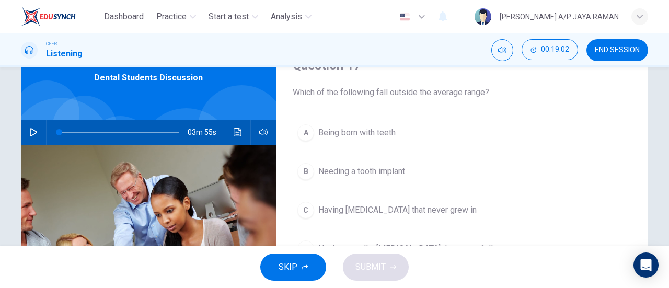
click at [388, 132] on span "Being born with teeth" at bounding box center [356, 132] width 77 height 13
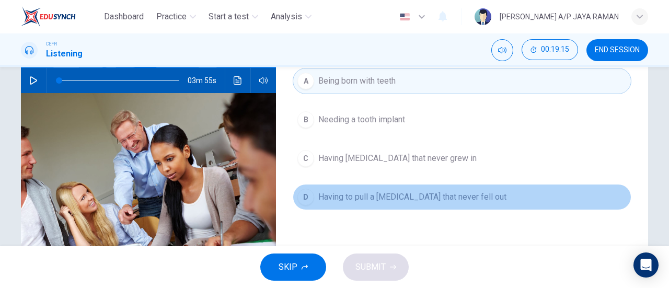
click at [424, 192] on span "Having to pull a baby tooth that never fell out" at bounding box center [412, 197] width 188 height 13
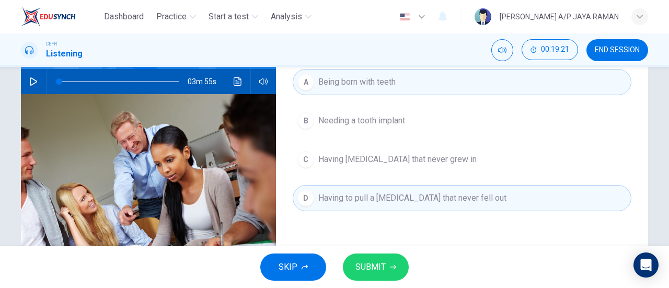
scroll to position [103, 0]
click at [375, 262] on span "SUBMIT" at bounding box center [370, 267] width 30 height 15
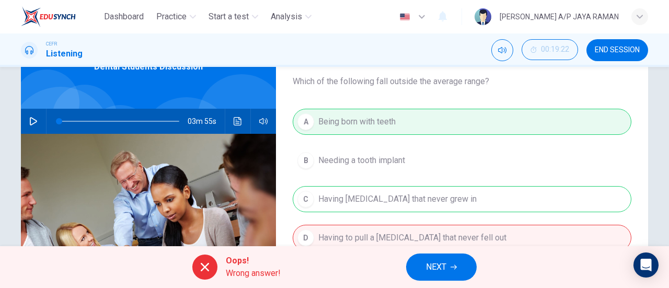
click at [437, 265] on span "NEXT" at bounding box center [436, 267] width 20 height 15
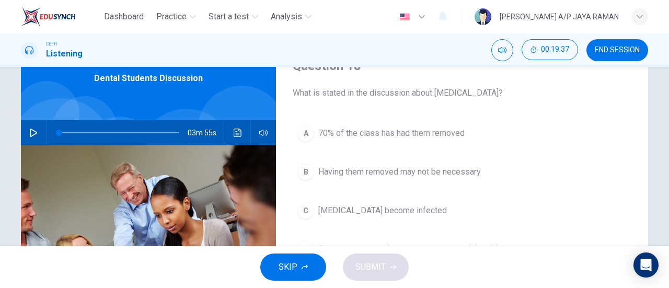
scroll to position [51, 0]
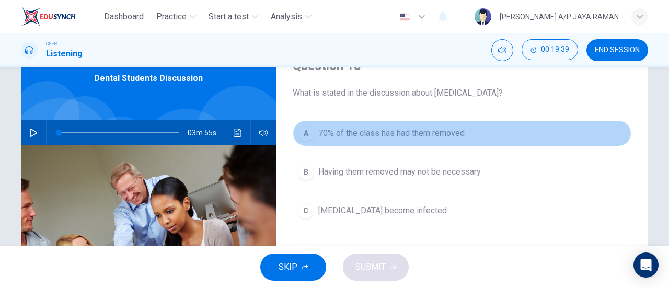
click at [362, 137] on span "70% of the class has had them removed" at bounding box center [391, 133] width 146 height 13
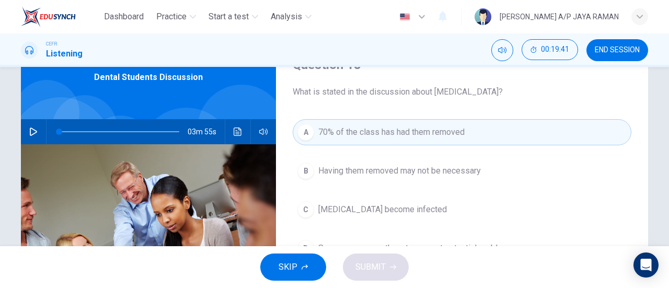
click at [367, 173] on span "Having them removed may not be necessary" at bounding box center [399, 171] width 163 height 13
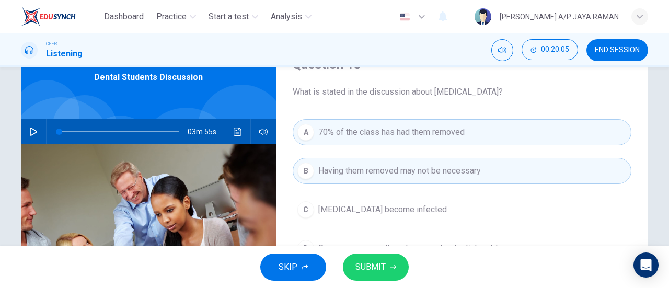
scroll to position [52, 0]
click at [378, 265] on span "SUBMIT" at bounding box center [370, 267] width 30 height 15
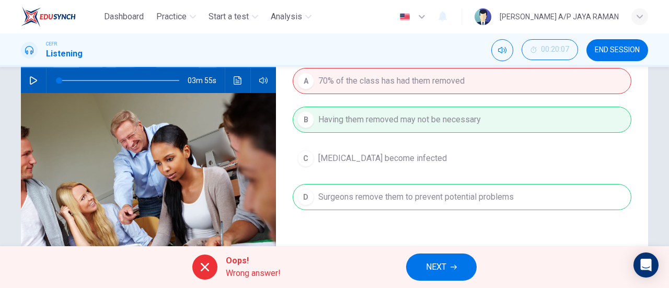
scroll to position [103, 0]
click at [439, 271] on span "NEXT" at bounding box center [436, 267] width 20 height 15
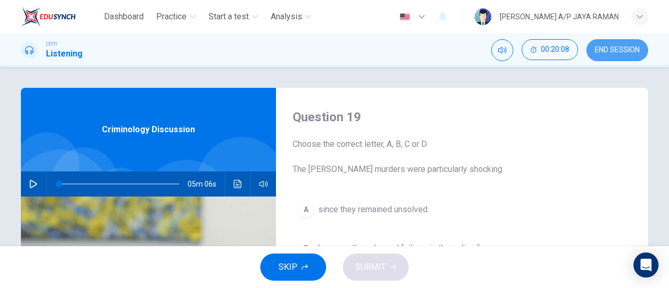
click at [618, 46] on span "END SESSION" at bounding box center [617, 50] width 45 height 8
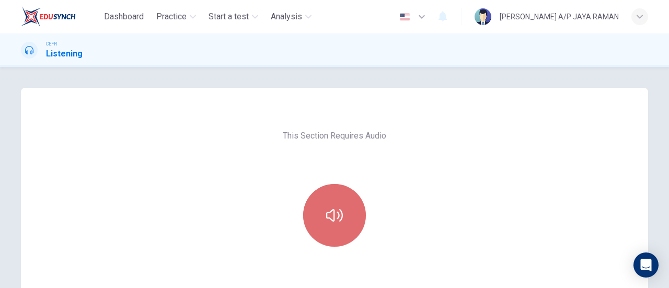
click at [333, 211] on icon "button" at bounding box center [334, 215] width 17 height 17
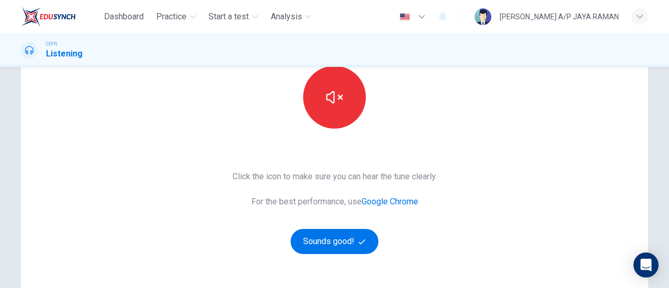
scroll to position [118, 0]
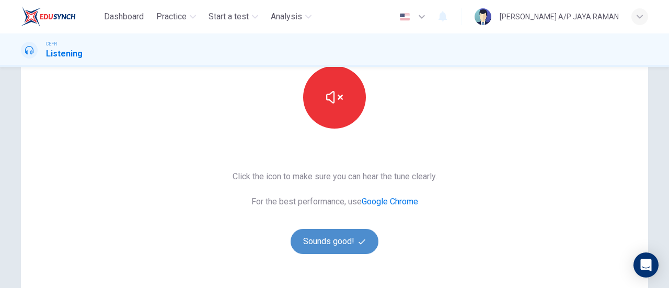
click at [345, 235] on button "Sounds good!" at bounding box center [335, 241] width 88 height 25
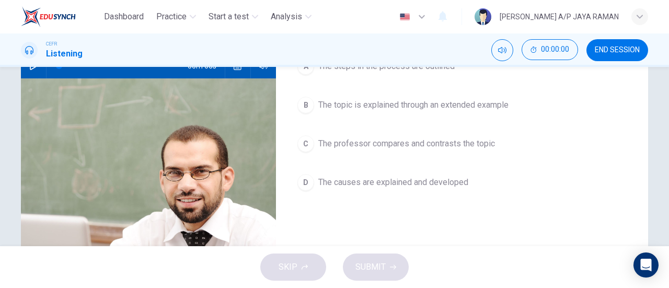
scroll to position [0, 0]
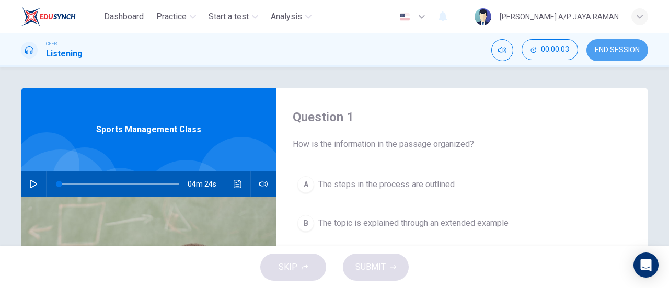
click at [602, 55] on button "END SESSION" at bounding box center [617, 50] width 62 height 22
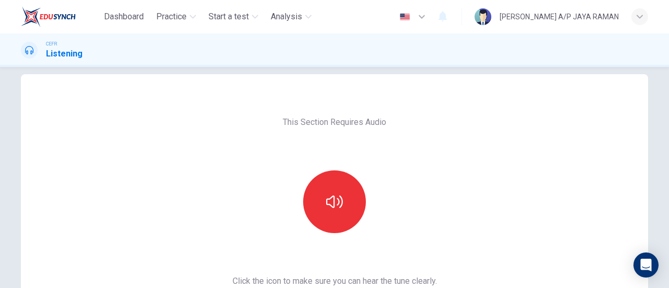
drag, startPoint x: 344, startPoint y: 144, endPoint x: 345, endPoint y: 164, distance: 19.4
click at [344, 145] on div "This Section Requires Audio Click the icon to make sure you can hear the tune c…" at bounding box center [334, 255] width 221 height 363
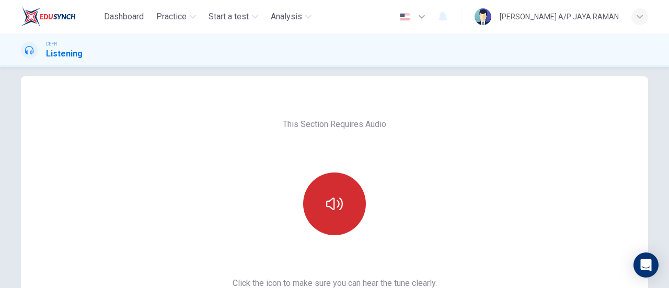
click at [343, 184] on button "button" at bounding box center [334, 203] width 63 height 63
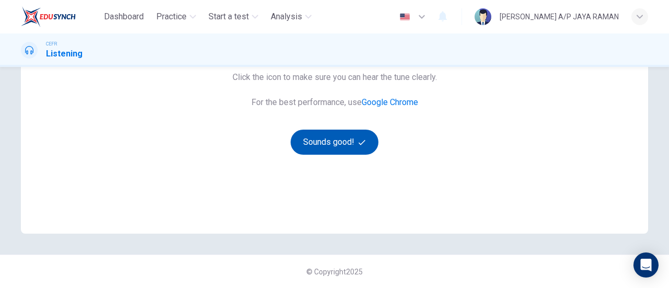
click at [336, 141] on button "Sounds good!" at bounding box center [335, 142] width 88 height 25
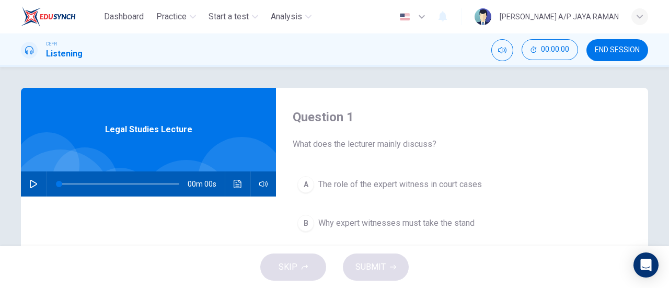
scroll to position [0, 0]
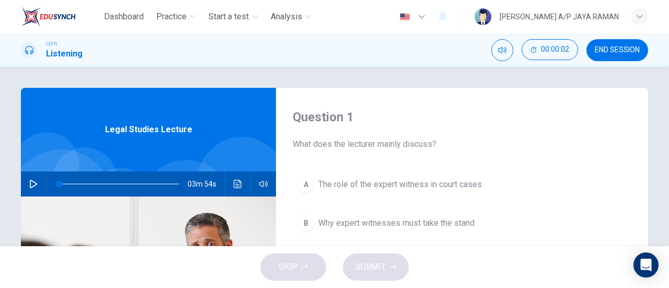
click at [33, 179] on button "button" at bounding box center [33, 183] width 17 height 25
type input "0"
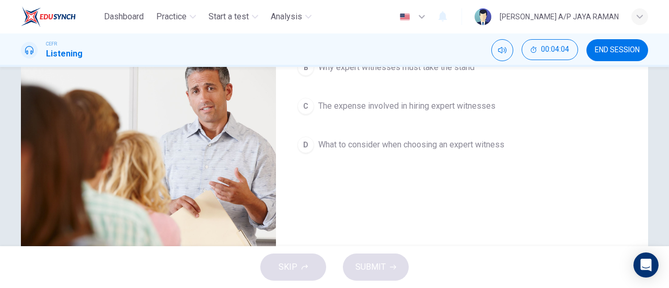
scroll to position [156, 0]
click at [482, 140] on span "What to consider when choosing an expert witness" at bounding box center [411, 144] width 186 height 13
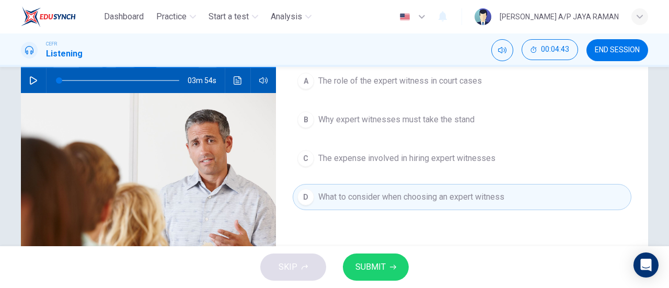
scroll to position [103, 0]
click at [468, 88] on button "A The role of the expert witness in court cases" at bounding box center [462, 81] width 339 height 26
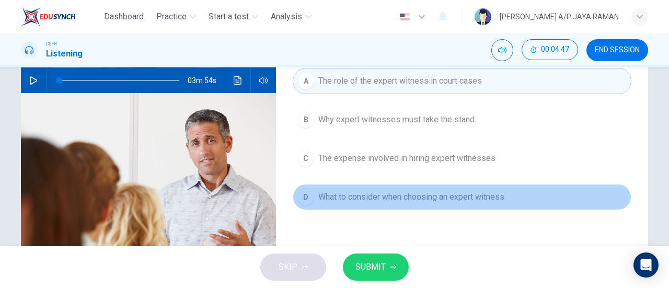
click at [498, 191] on span "What to consider when choosing an expert witness" at bounding box center [411, 197] width 186 height 13
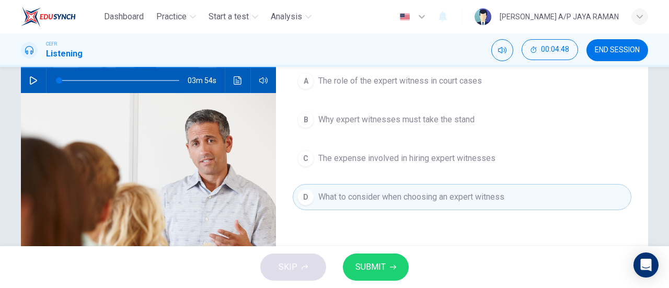
click at [387, 268] on button "SUBMIT" at bounding box center [376, 266] width 66 height 27
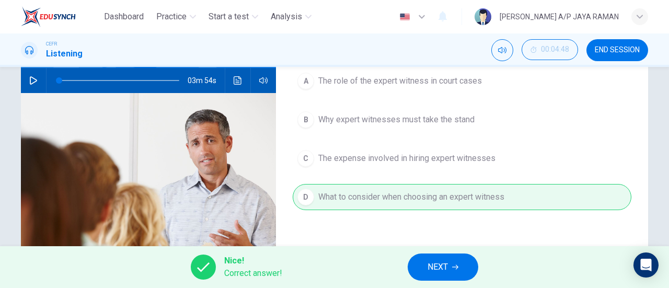
click at [437, 273] on span "NEXT" at bounding box center [437, 267] width 20 height 15
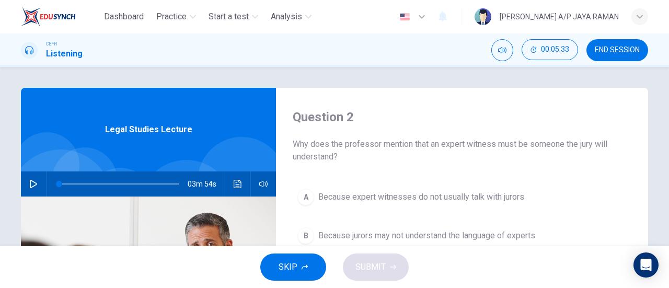
scroll to position [0, 0]
click at [523, 207] on button "A Because expert witnesses do not usually talk with jurors" at bounding box center [462, 197] width 339 height 26
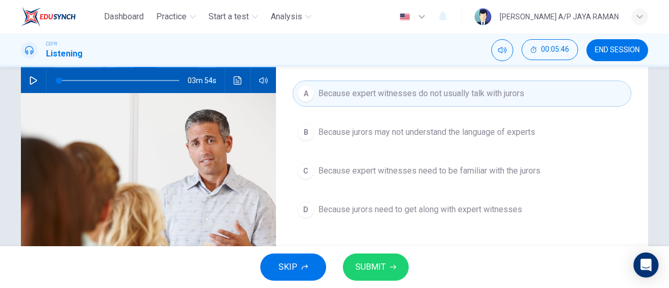
scroll to position [103, 0]
click at [531, 213] on button "D Because jurors need to get along with expert witnesses" at bounding box center [462, 209] width 339 height 26
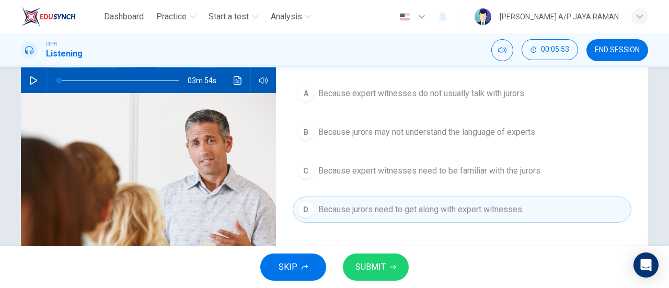
click at [534, 132] on span "Because jurors may not understand the language of experts" at bounding box center [426, 132] width 217 height 13
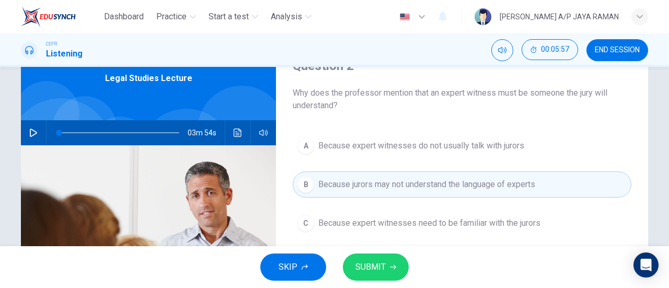
scroll to position [52, 0]
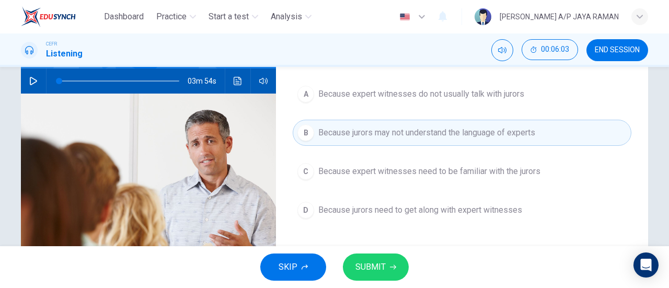
click at [560, 174] on button "C Because expert witnesses need to be familiar with the jurors" at bounding box center [462, 171] width 339 height 26
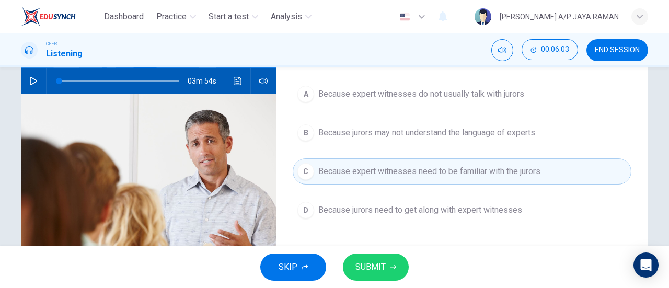
scroll to position [103, 0]
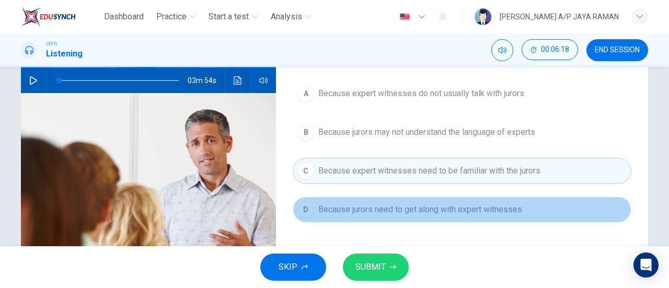
click at [513, 212] on span "Because jurors need to get along with expert witnesses" at bounding box center [420, 209] width 204 height 13
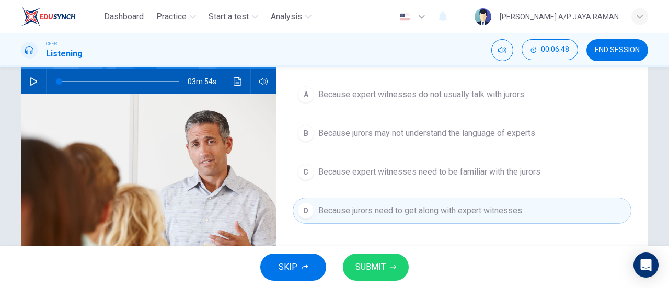
scroll to position [103, 0]
click at [427, 178] on button "C Because expert witnesses need to be familiar with the jurors" at bounding box center [462, 171] width 339 height 26
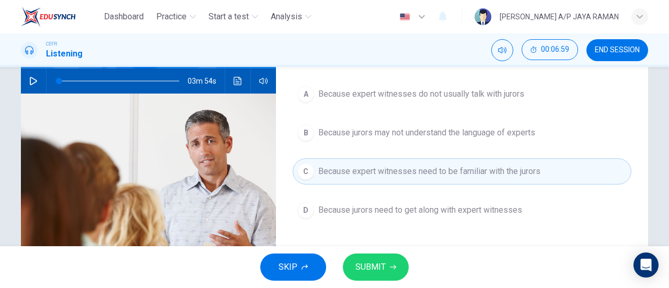
click at [432, 207] on span "Because jurors need to get along with expert witnesses" at bounding box center [420, 210] width 204 height 13
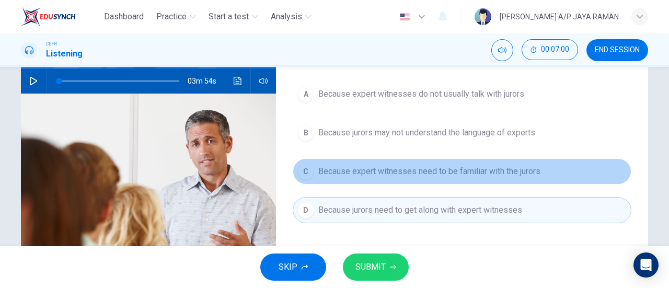
click at [433, 179] on button "C Because expert witnesses need to be familiar with the jurors" at bounding box center [462, 171] width 339 height 26
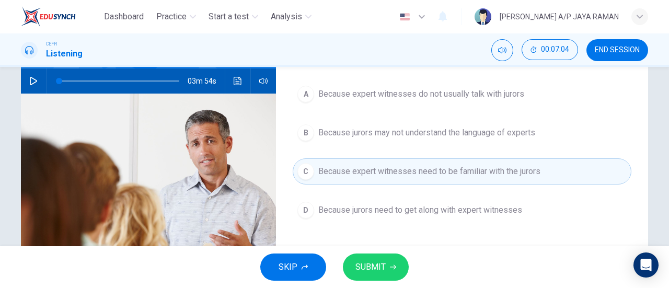
click at [443, 213] on span "Because jurors need to get along with expert witnesses" at bounding box center [420, 210] width 204 height 13
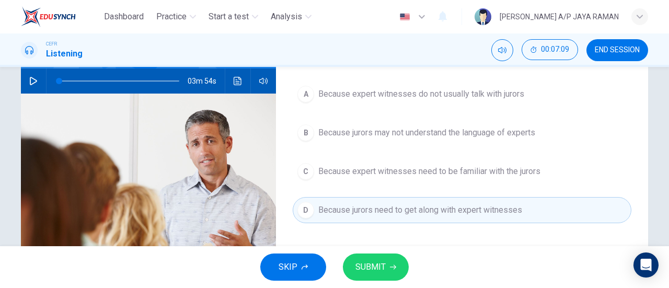
click at [403, 267] on button "SUBMIT" at bounding box center [376, 266] width 66 height 27
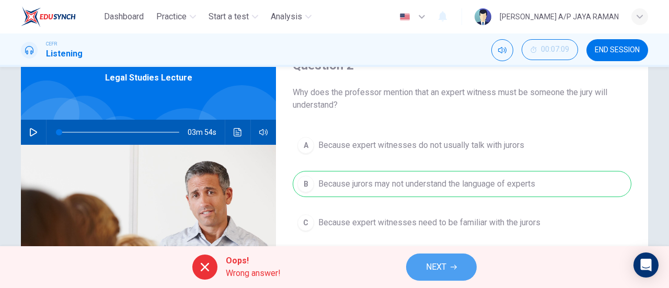
click at [451, 263] on button "NEXT" at bounding box center [441, 266] width 71 height 27
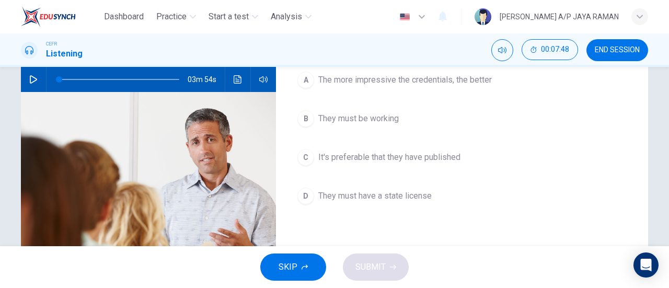
scroll to position [105, 0]
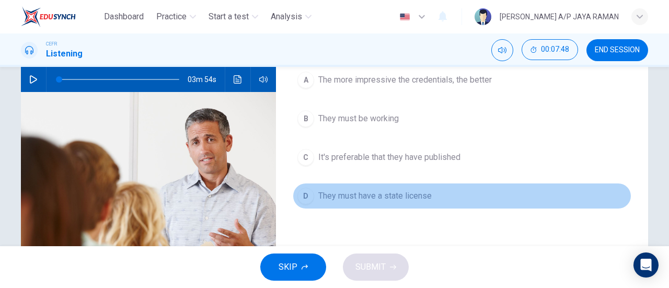
click at [438, 195] on button "D They must have a state license" at bounding box center [462, 196] width 339 height 26
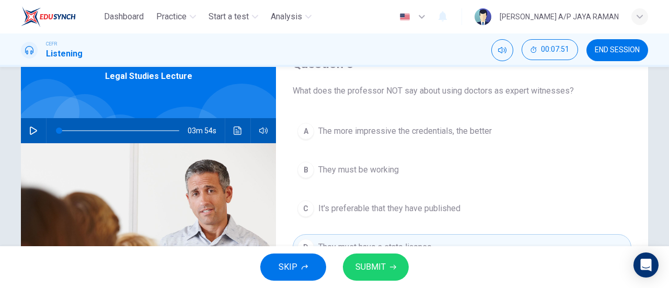
scroll to position [53, 0]
click at [381, 266] on span "SUBMIT" at bounding box center [370, 267] width 30 height 15
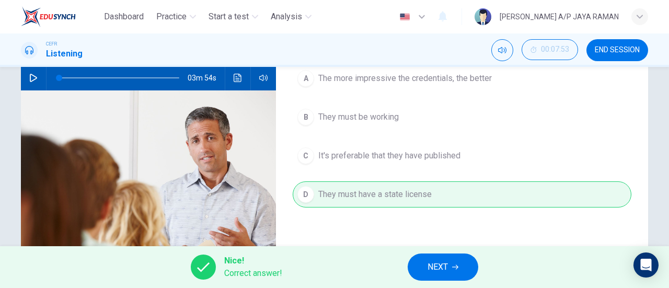
scroll to position [106, 0]
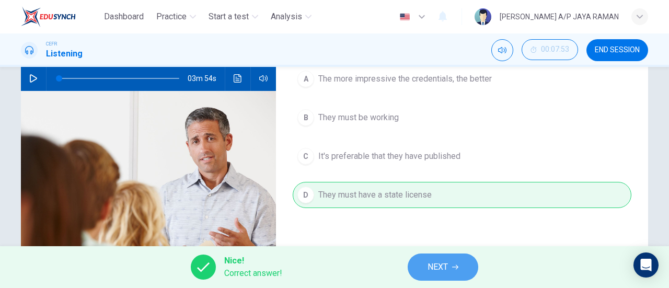
click at [443, 269] on span "NEXT" at bounding box center [437, 267] width 20 height 15
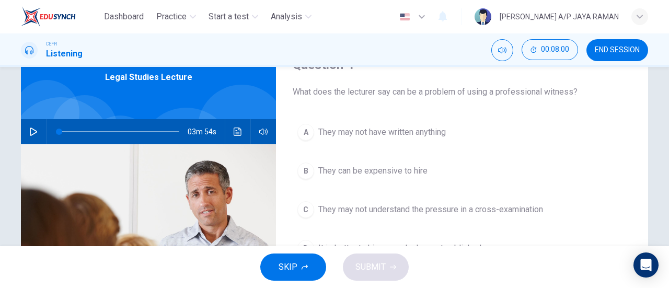
scroll to position [53, 0]
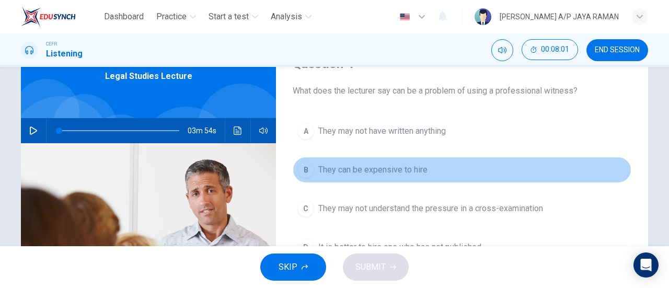
click at [413, 171] on span "They can be expensive to hire" at bounding box center [372, 170] width 109 height 13
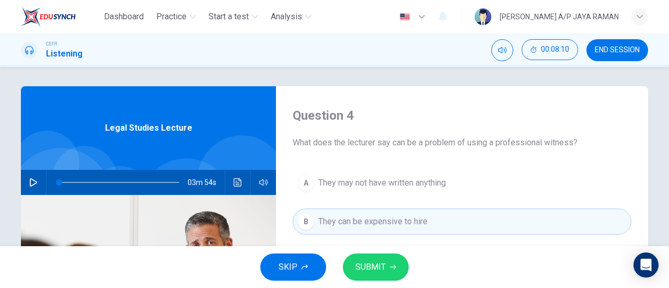
scroll to position [1, 0]
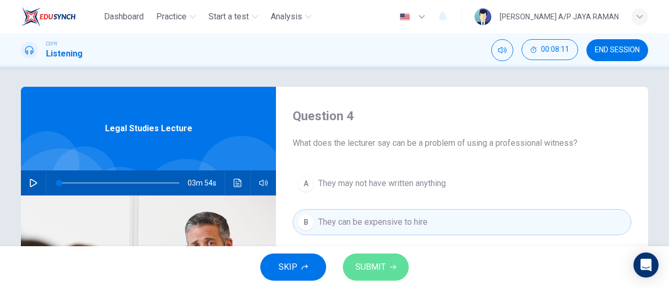
click at [377, 262] on span "SUBMIT" at bounding box center [370, 267] width 30 height 15
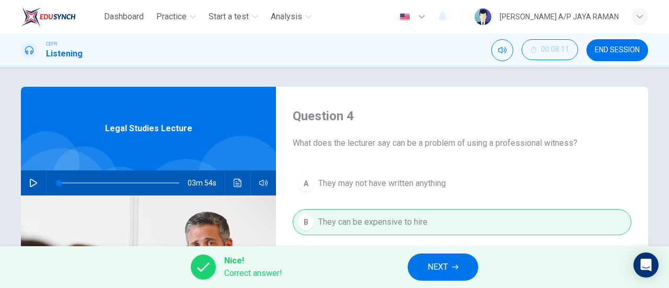
click at [439, 258] on button "NEXT" at bounding box center [443, 266] width 71 height 27
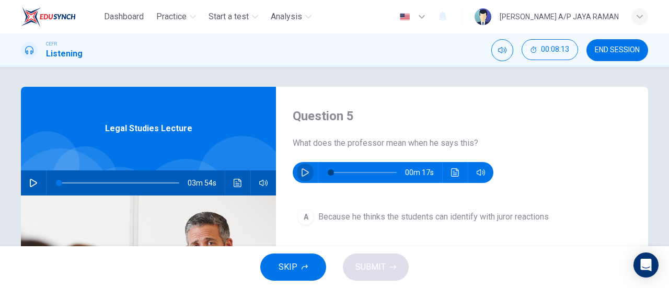
click at [303, 171] on icon "button" at bounding box center [305, 172] width 8 height 8
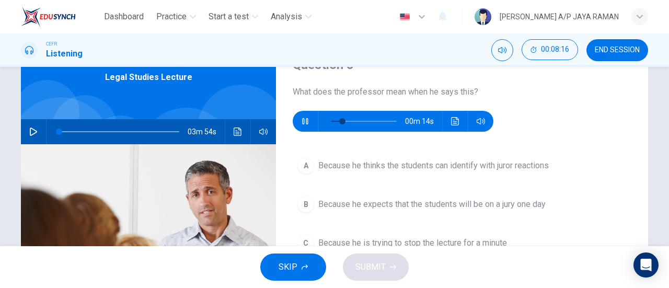
scroll to position [52, 0]
type input "58"
click at [301, 120] on icon "button" at bounding box center [305, 121] width 8 height 8
type input "0"
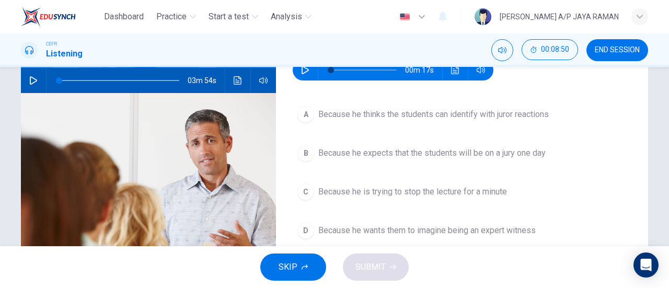
scroll to position [105, 0]
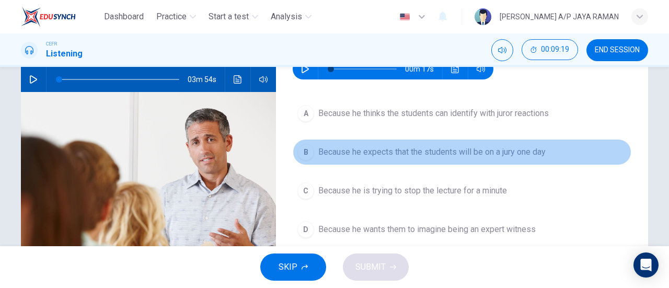
click at [394, 163] on button "B Because he expects that the students will be on a jury one day" at bounding box center [462, 152] width 339 height 26
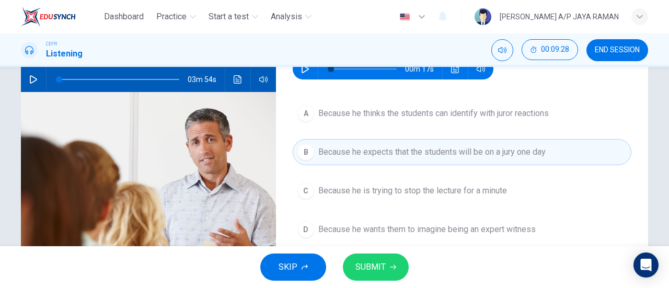
click at [540, 122] on button "A Because he thinks the students can identify with juror reactions" at bounding box center [462, 113] width 339 height 26
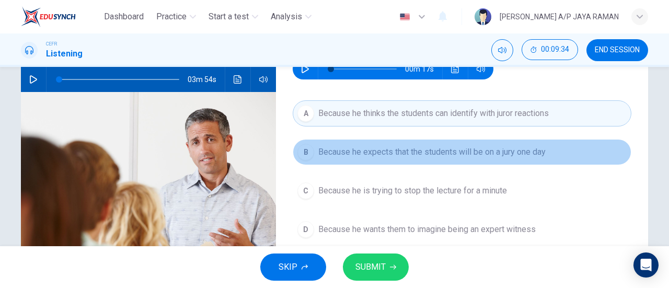
click at [433, 162] on button "B Because he expects that the students will be on a jury one day" at bounding box center [462, 152] width 339 height 26
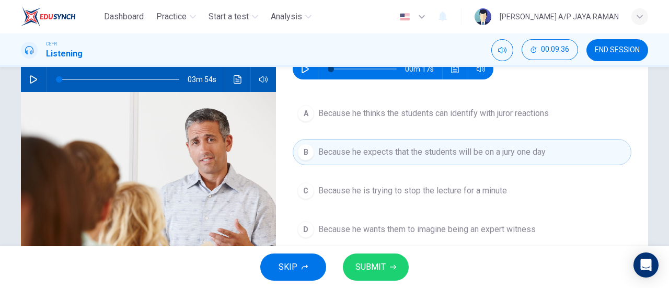
click at [427, 121] on button "A Because he thinks the students can identify with juror reactions" at bounding box center [462, 113] width 339 height 26
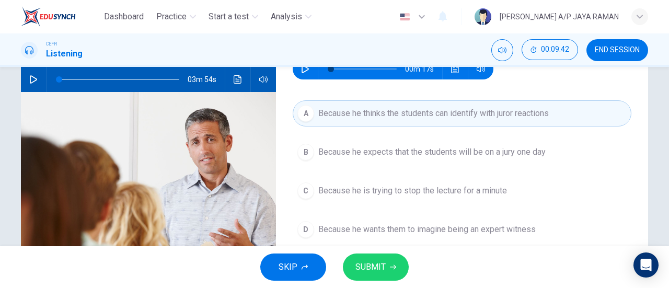
click at [423, 228] on span "Because he wants them to imagine being an expert witness" at bounding box center [426, 229] width 217 height 13
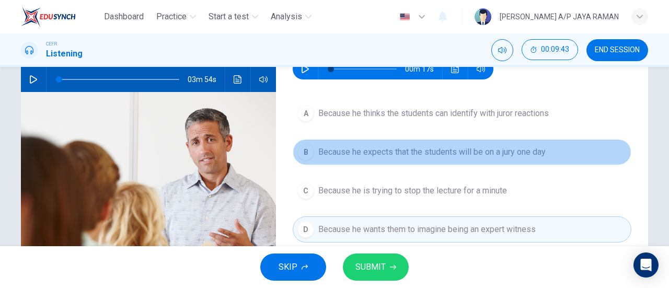
click at [422, 146] on span "Because he expects that the students will be on a jury one day" at bounding box center [431, 152] width 227 height 13
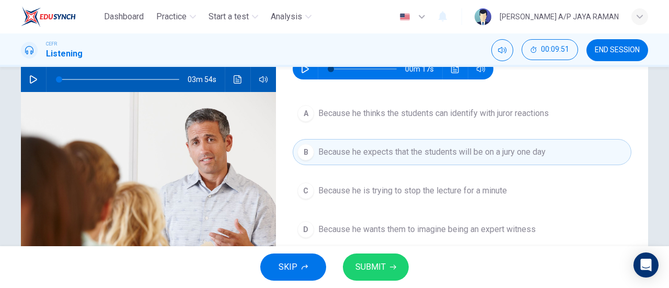
click at [395, 268] on icon "button" at bounding box center [393, 267] width 6 height 6
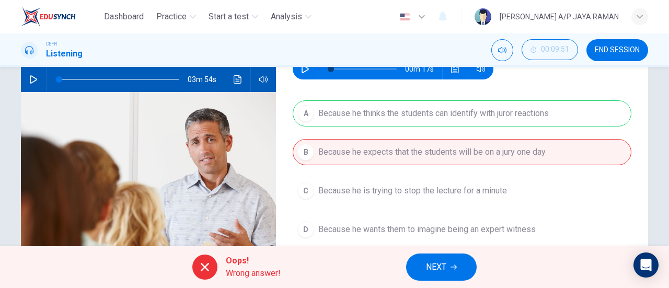
click at [457, 269] on icon "button" at bounding box center [453, 267] width 6 height 6
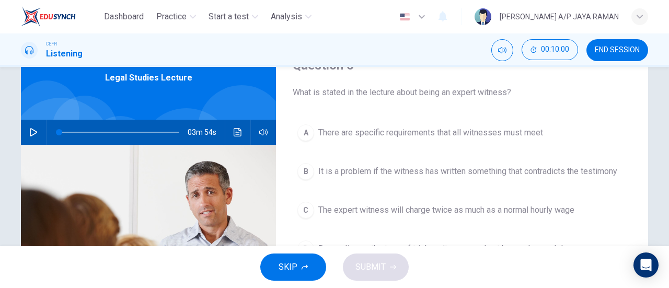
scroll to position [52, 0]
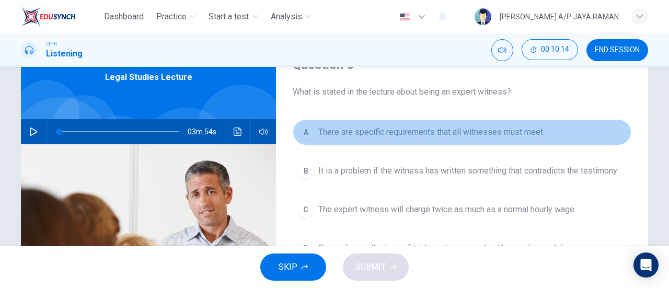
click at [480, 143] on button "A There are specific requirements that all witnesses must meet" at bounding box center [462, 132] width 339 height 26
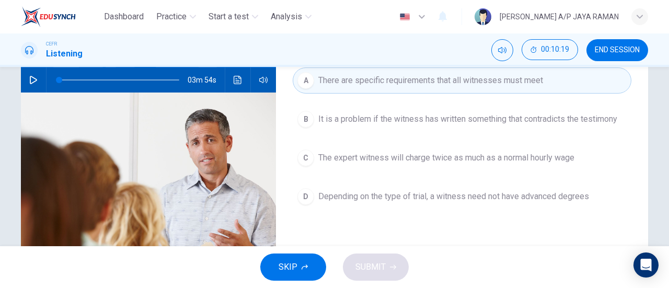
scroll to position [105, 0]
click at [470, 127] on button "B It is a problem if the witness has written something that contradicts the tes…" at bounding box center [462, 119] width 339 height 26
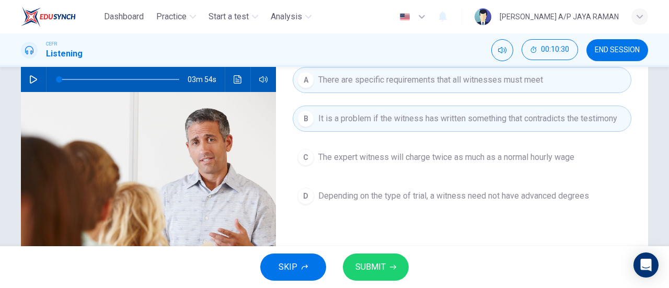
click at [373, 265] on span "SUBMIT" at bounding box center [370, 267] width 30 height 15
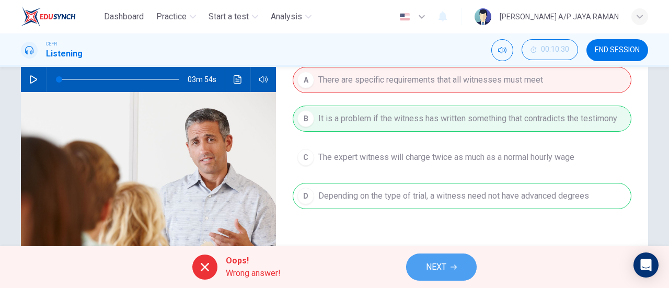
click at [440, 271] on span "NEXT" at bounding box center [436, 267] width 20 height 15
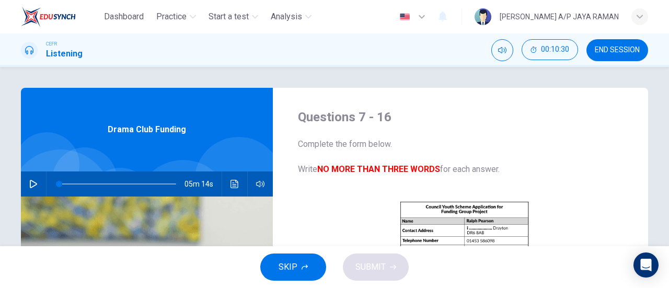
click at [642, 16] on icon "button" at bounding box center [639, 17] width 6 height 4
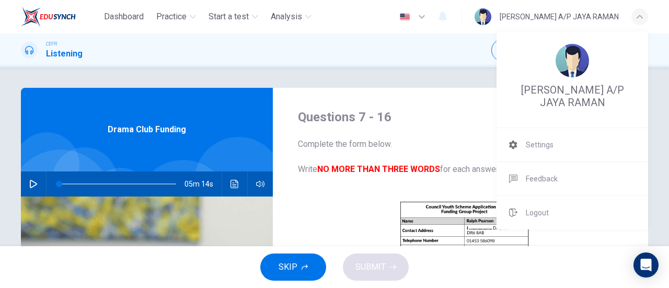
click at [386, 92] on div at bounding box center [334, 144] width 669 height 288
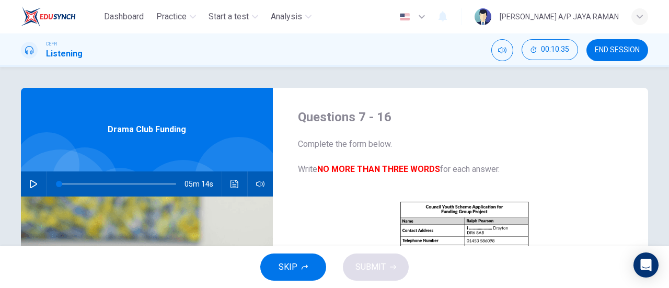
click at [625, 54] on button "END SESSION" at bounding box center [617, 50] width 62 height 22
